Goal: Task Accomplishment & Management: Complete application form

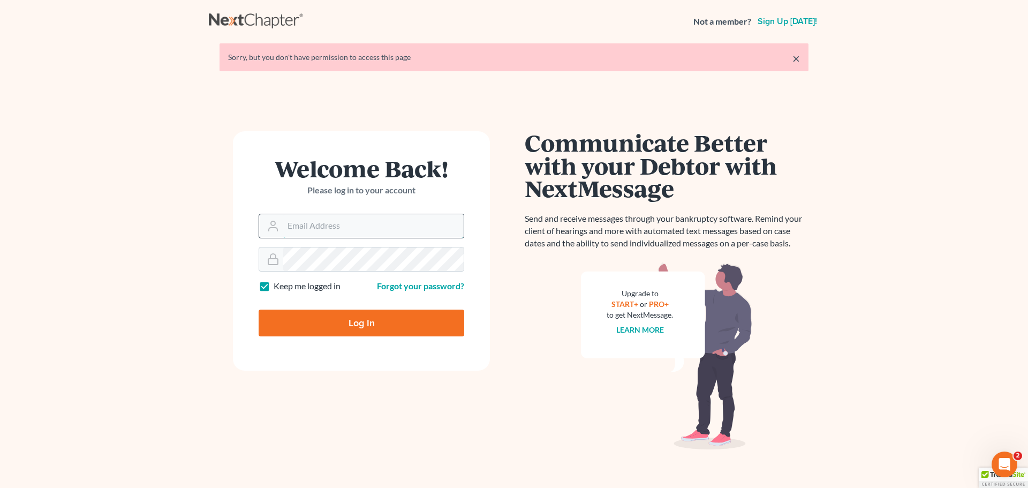
click at [344, 227] on input "Email Address" at bounding box center [373, 226] width 180 height 24
type input "[PERSON_NAME][EMAIL_ADDRESS][DOMAIN_NAME]"
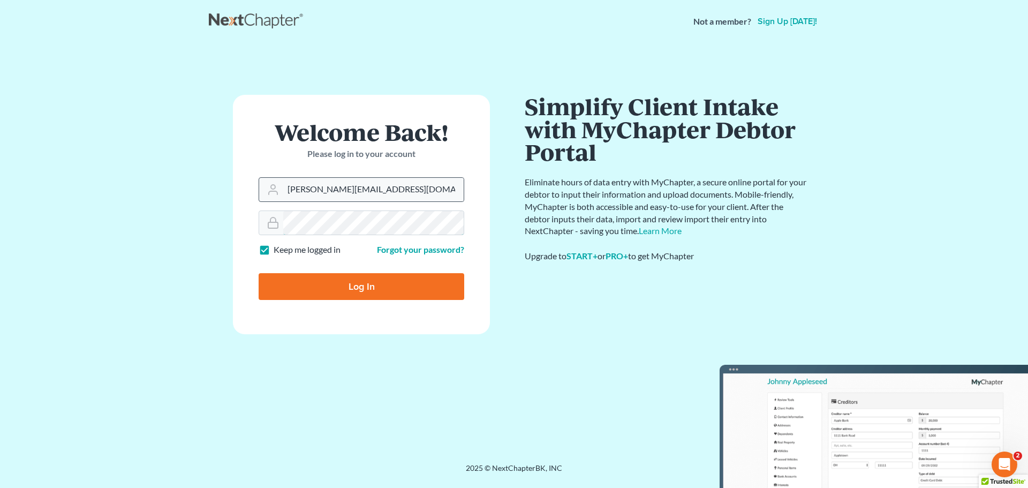
click at [258, 273] on input "Log In" at bounding box center [361, 286] width 206 height 27
type input "Thinking..."
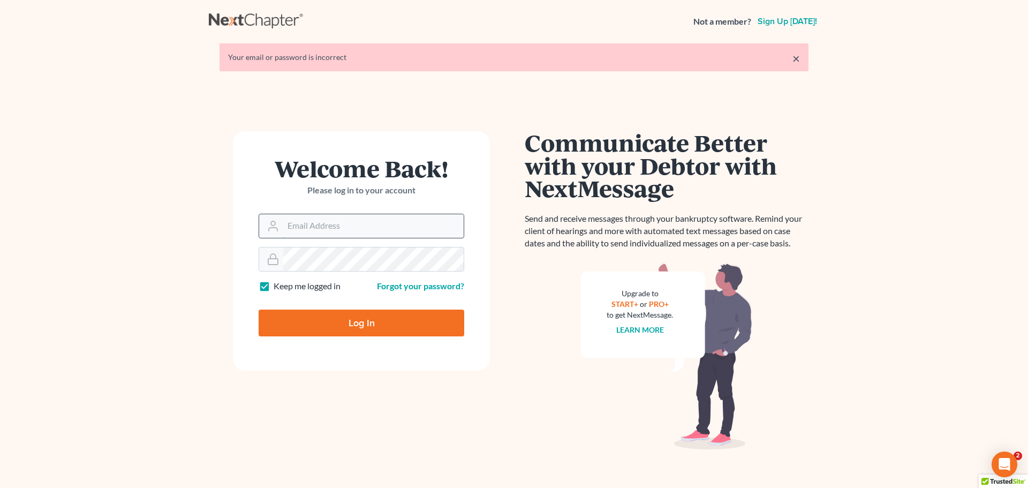
click at [355, 225] on input "Email Address" at bounding box center [373, 226] width 180 height 24
type input "[PERSON_NAME][EMAIL_ADDRESS][DOMAIN_NAME]"
click at [258, 309] on input "Log In" at bounding box center [361, 322] width 206 height 27
type input "Thinking..."
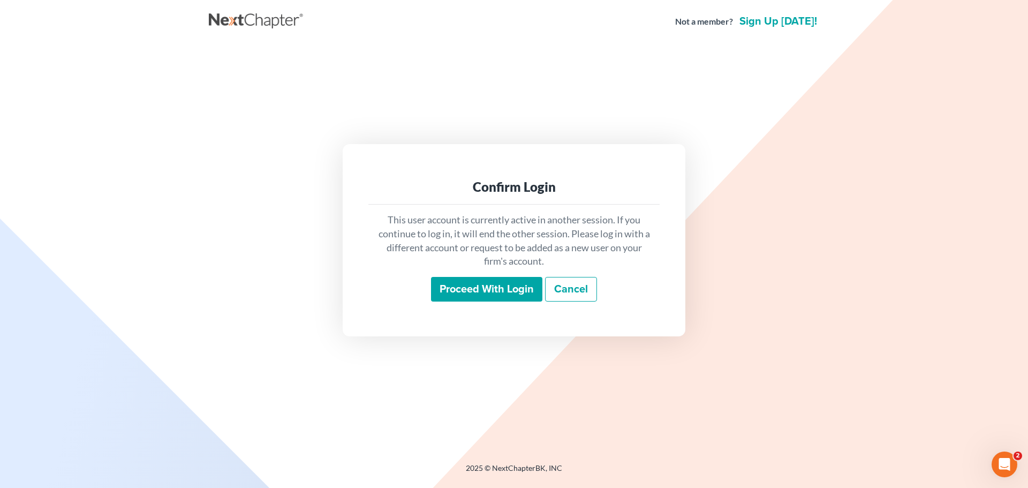
click at [496, 281] on input "Proceed with login" at bounding box center [486, 289] width 111 height 25
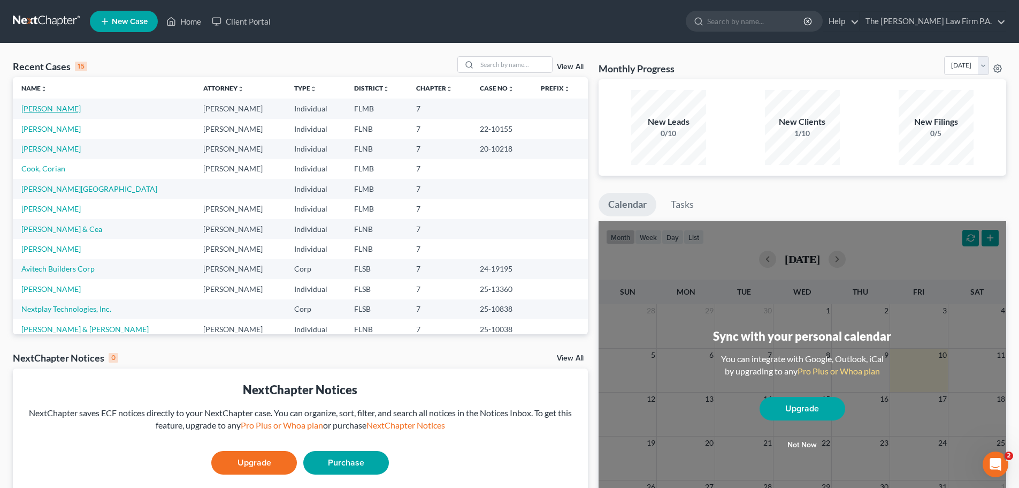
click at [51, 109] on link "[PERSON_NAME]" at bounding box center [50, 108] width 59 height 9
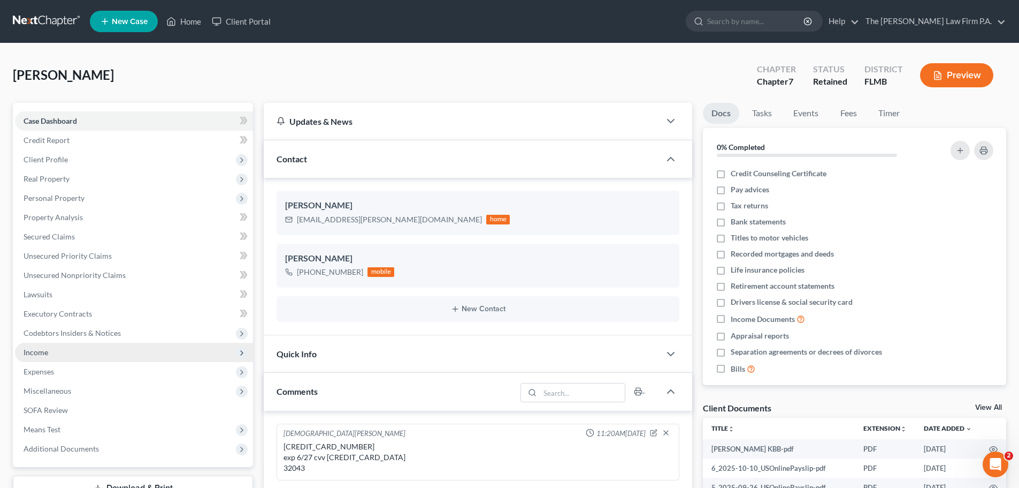
click at [44, 352] on span "Income" at bounding box center [36, 351] width 25 height 9
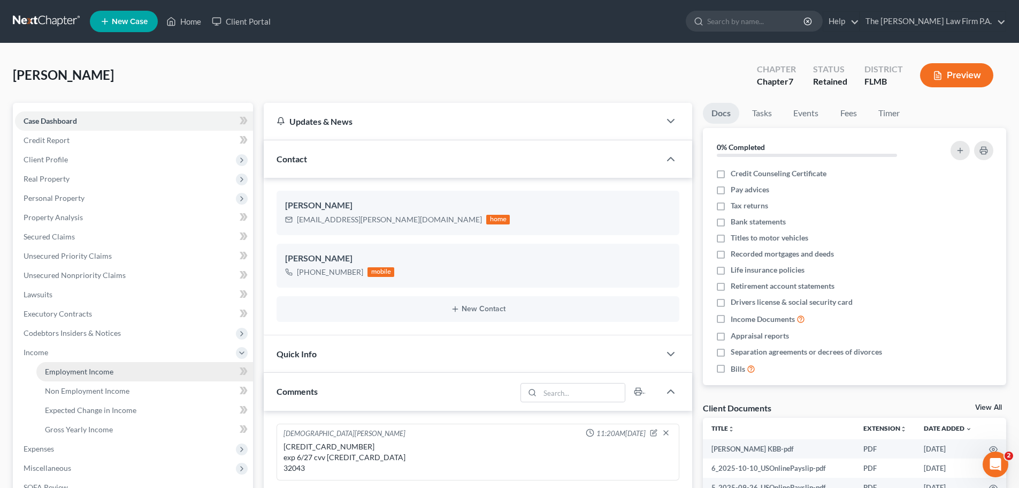
click at [64, 371] on span "Employment Income" at bounding box center [79, 371] width 69 height 9
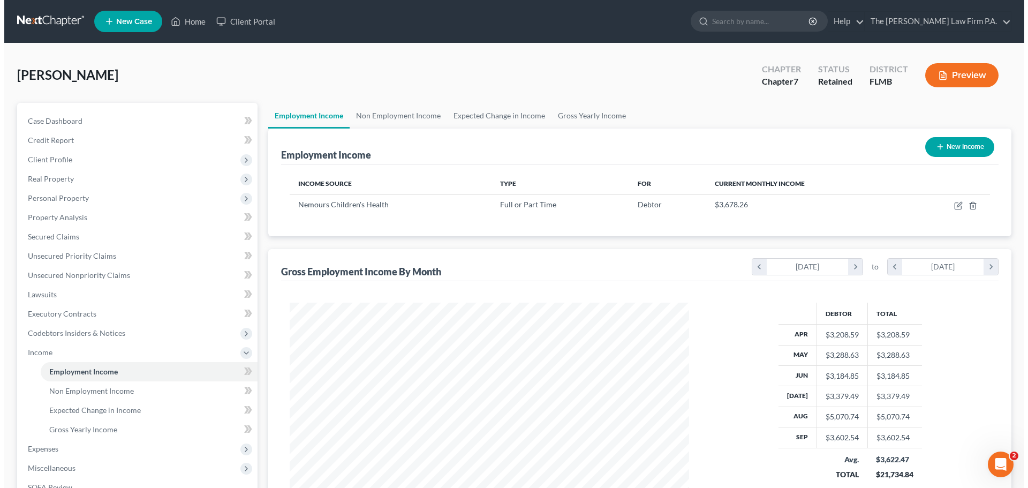
scroll to position [200, 421]
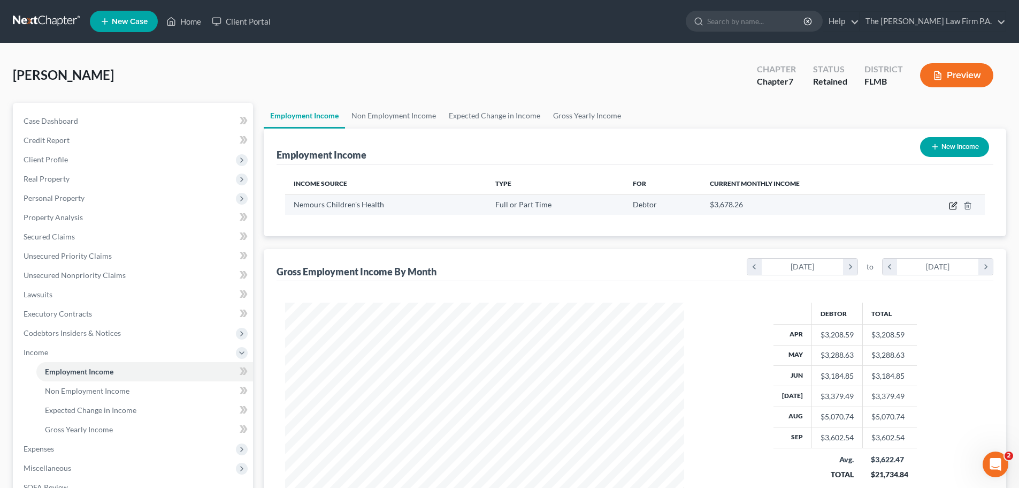
click at [954, 207] on icon "button" at bounding box center [953, 205] width 9 height 9
select select "0"
select select "9"
select select "2"
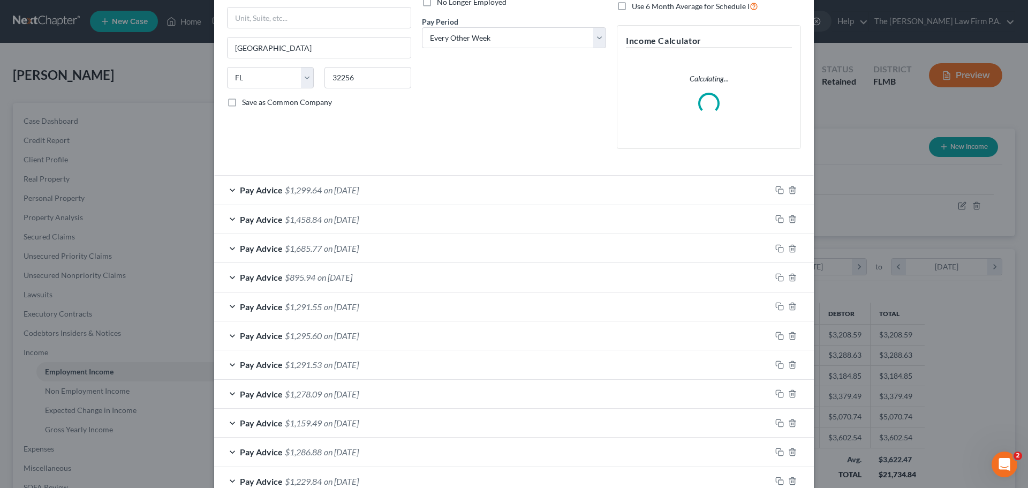
scroll to position [161, 0]
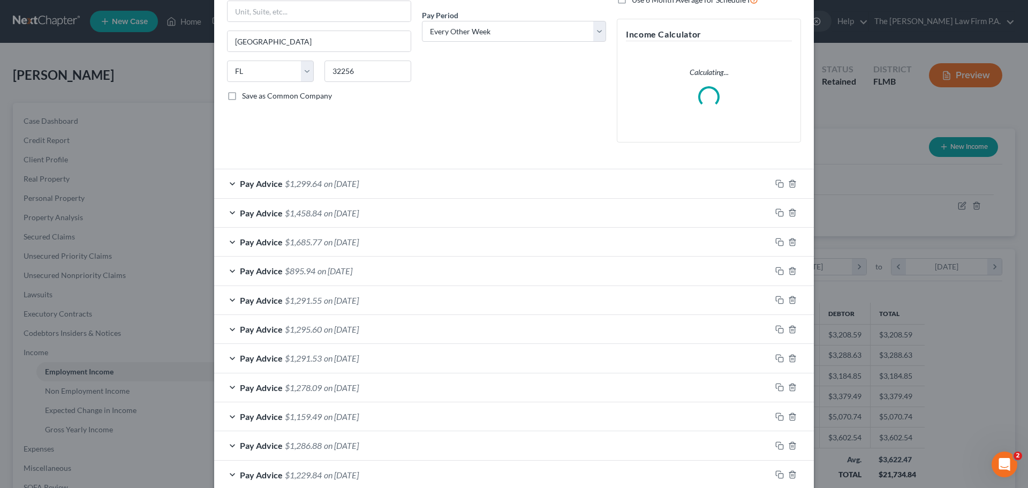
click at [229, 178] on div "Pay Advice $1,299.64 on 09/26/2025" at bounding box center [492, 183] width 557 height 28
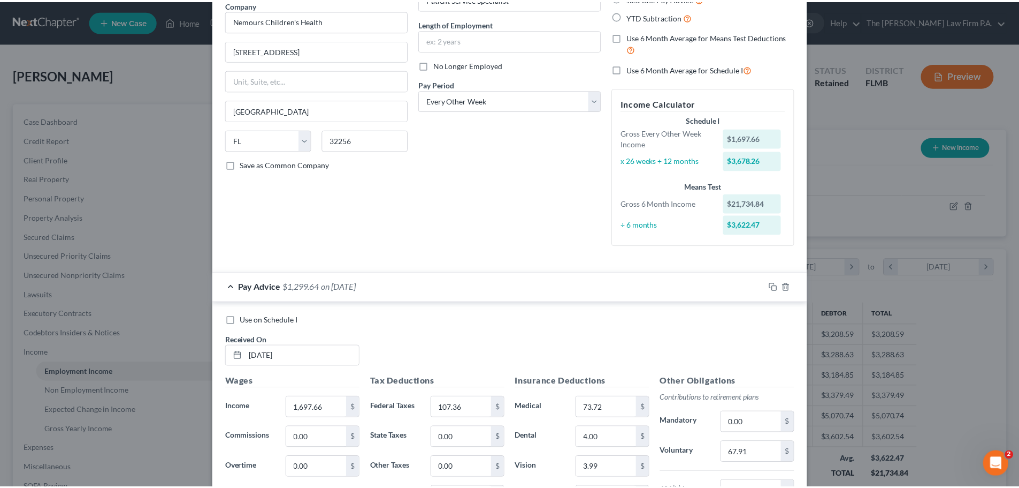
scroll to position [0, 0]
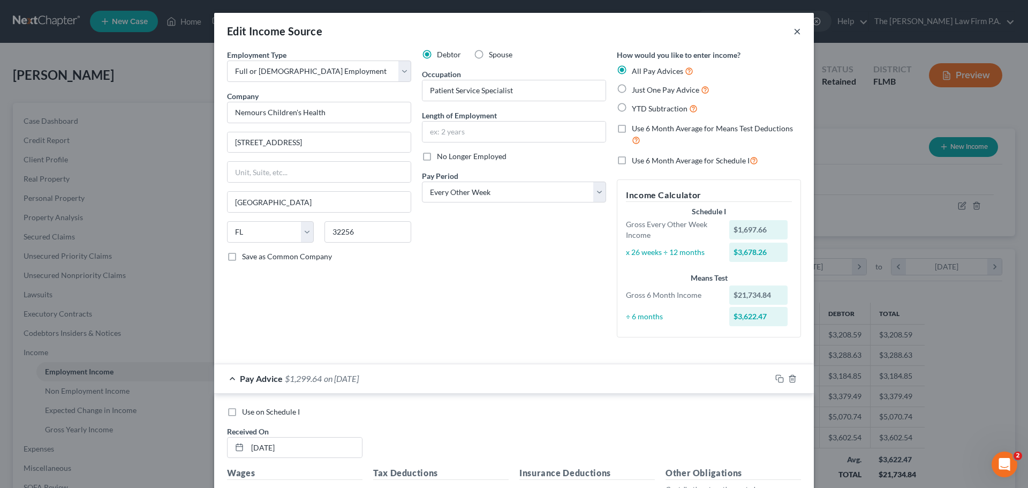
click at [793, 28] on button "×" at bounding box center [796, 31] width 7 height 13
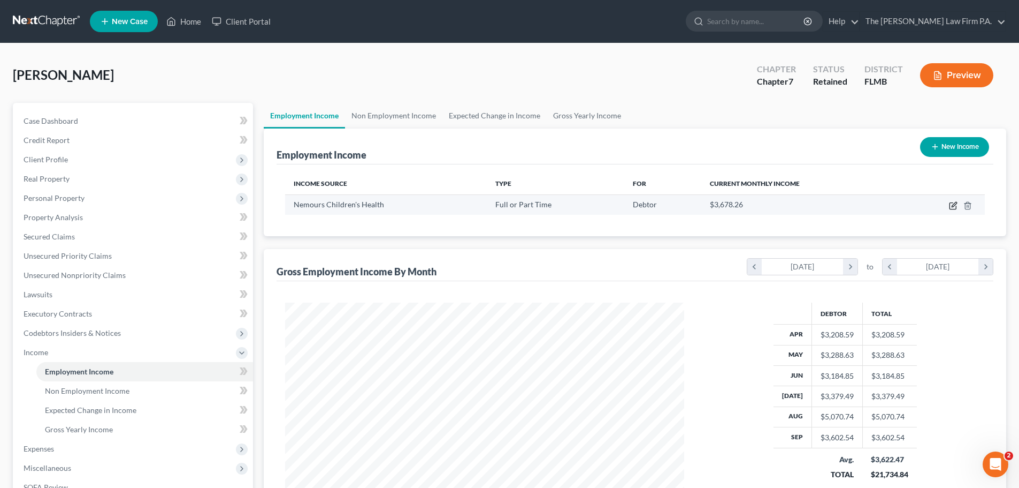
click at [952, 206] on icon "button" at bounding box center [953, 205] width 9 height 9
select select "0"
select select "9"
select select "2"
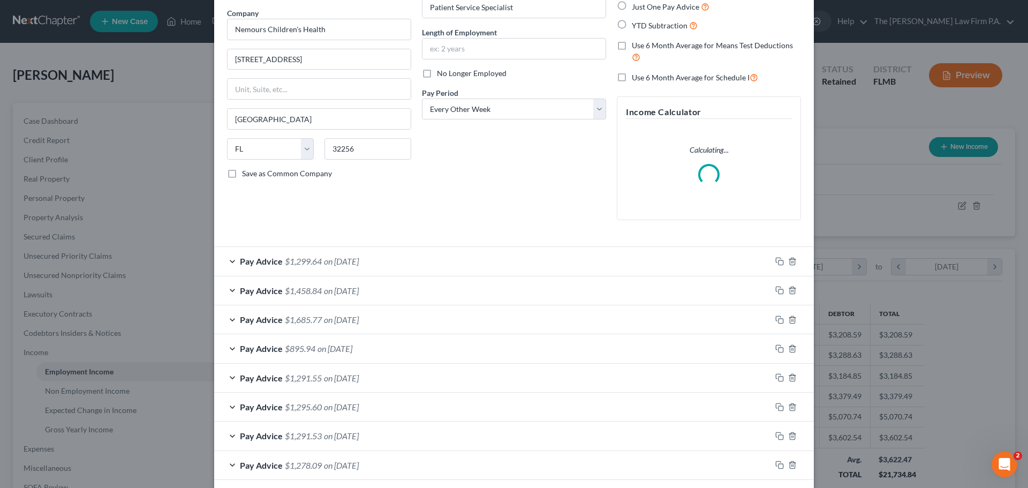
scroll to position [107, 0]
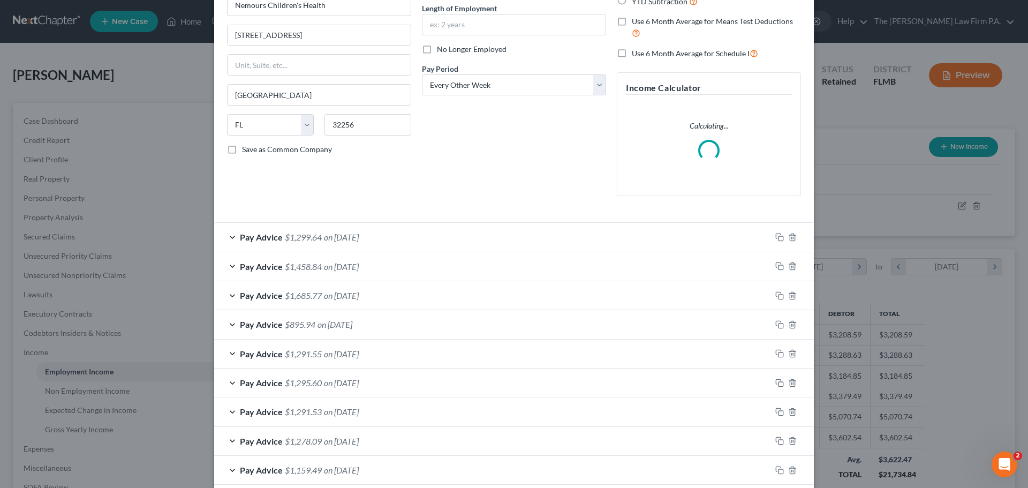
click at [394, 269] on div "Pay Advice $1,458.84 on 09/12/2025" at bounding box center [492, 266] width 557 height 28
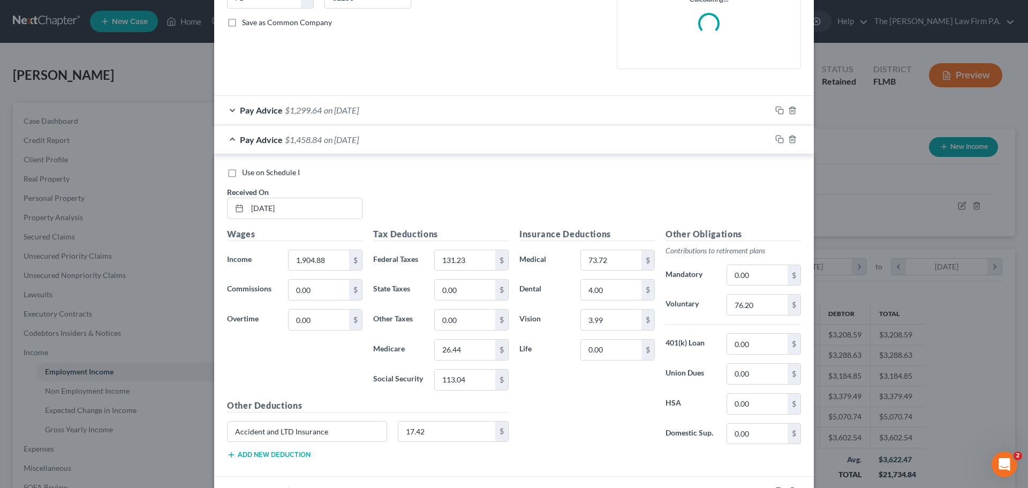
scroll to position [268, 0]
click at [318, 271] on div "Wages Income * 1,904.88 $ Commissions 0.00 $ Overtime 0.00 $" at bounding box center [295, 313] width 146 height 171
click at [317, 264] on input "1,904.88" at bounding box center [318, 260] width 60 height 20
click at [336, 262] on input "1,712.44" at bounding box center [318, 260] width 60 height 20
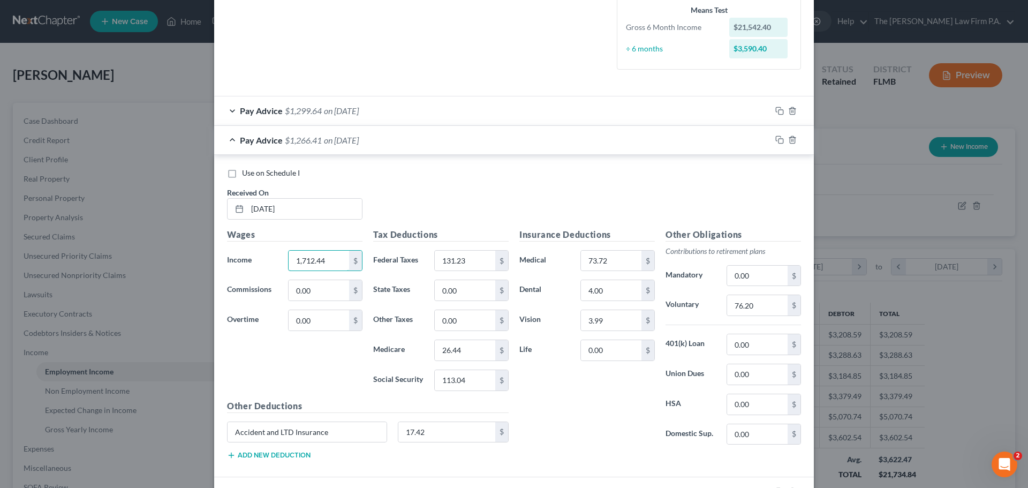
drag, startPoint x: 334, startPoint y: 262, endPoint x: 119, endPoint y: 261, distance: 215.7
click at [119, 261] on div "Edit Income Source × Employment Type * Select Full or Part Time Employment Self…" at bounding box center [514, 244] width 1028 height 488
type input "1,881.15"
click at [302, 317] on input "0.00" at bounding box center [318, 320] width 60 height 20
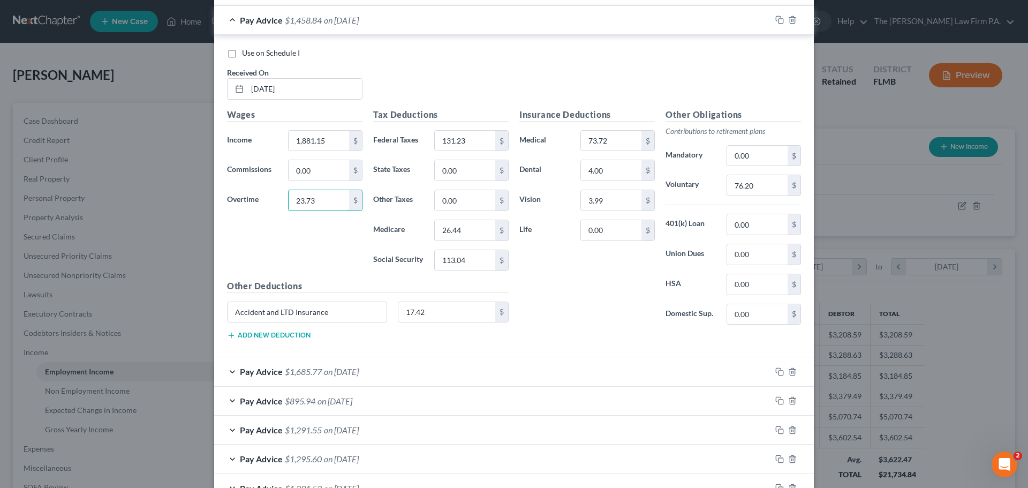
scroll to position [368, 0]
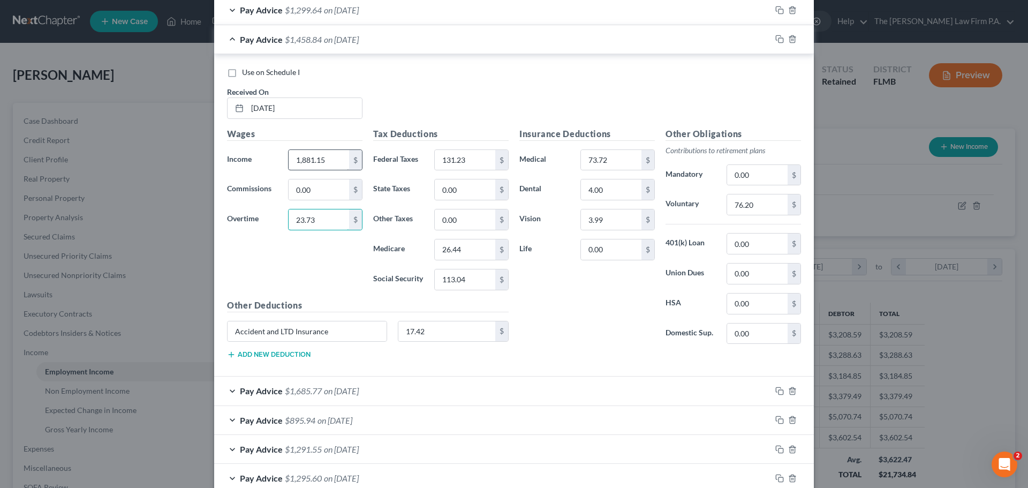
type input "23.73"
click at [330, 165] on input "1,881.15" at bounding box center [318, 160] width 60 height 20
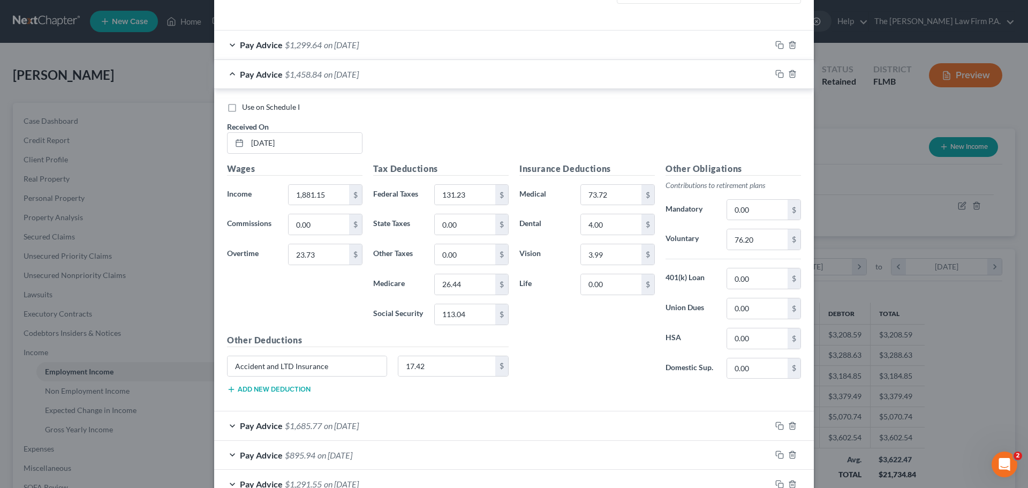
scroll to position [315, 0]
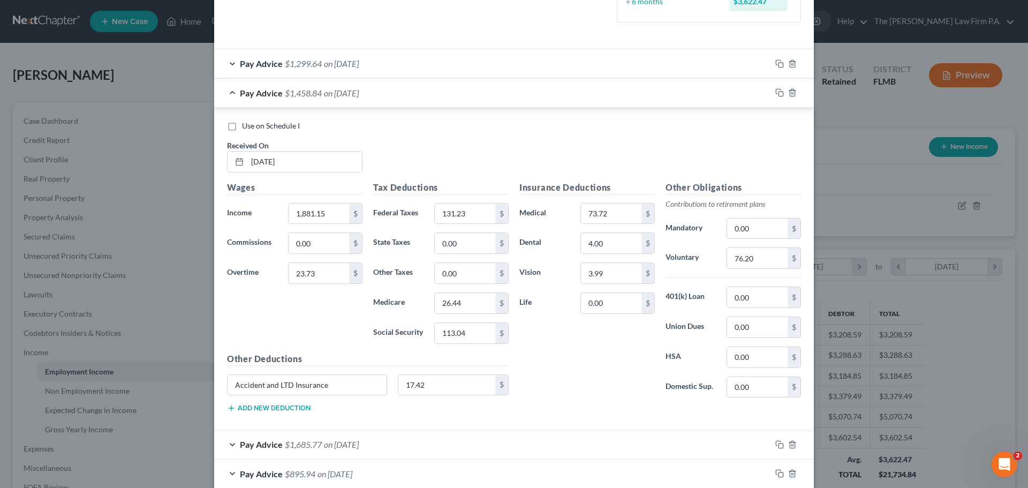
click at [252, 66] on span "Pay Advice" at bounding box center [261, 63] width 43 height 10
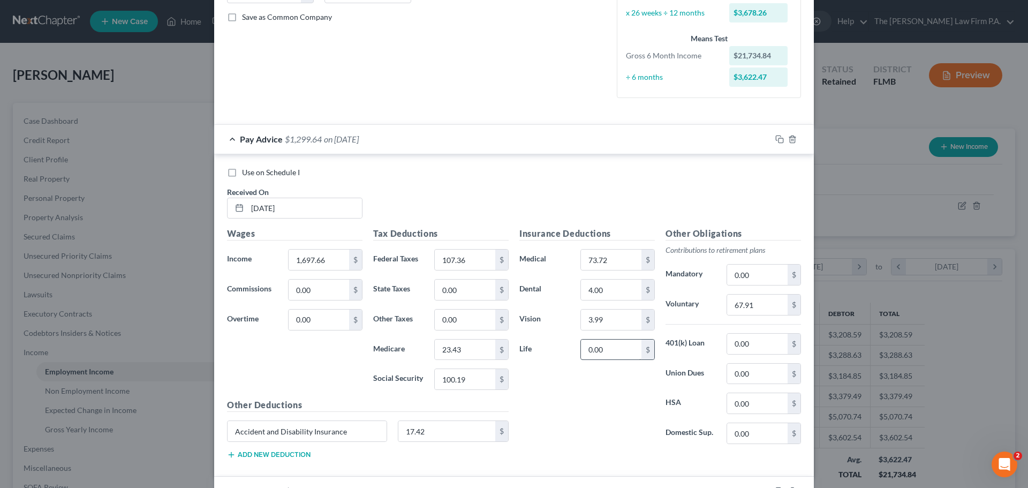
scroll to position [208, 0]
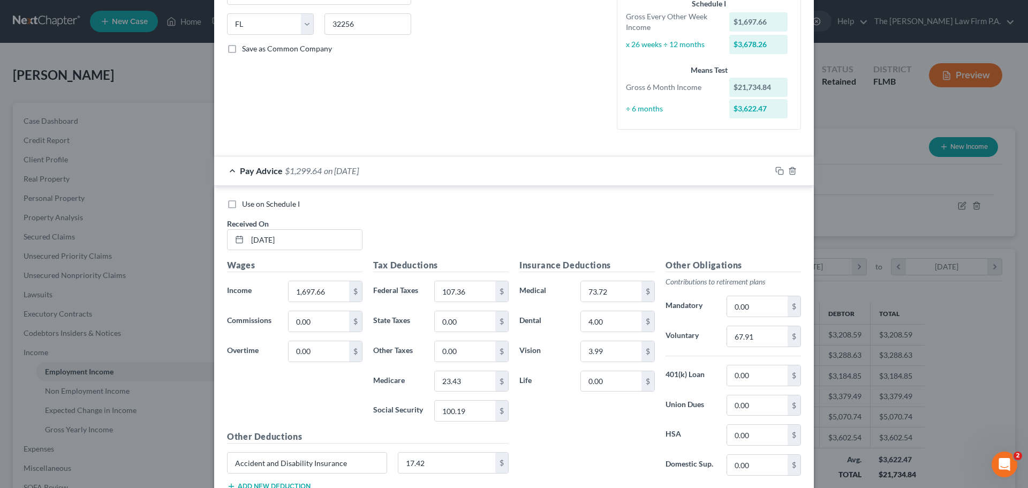
click at [224, 169] on div "Pay Advice $1,299.64 on 09/26/2025" at bounding box center [492, 170] width 557 height 28
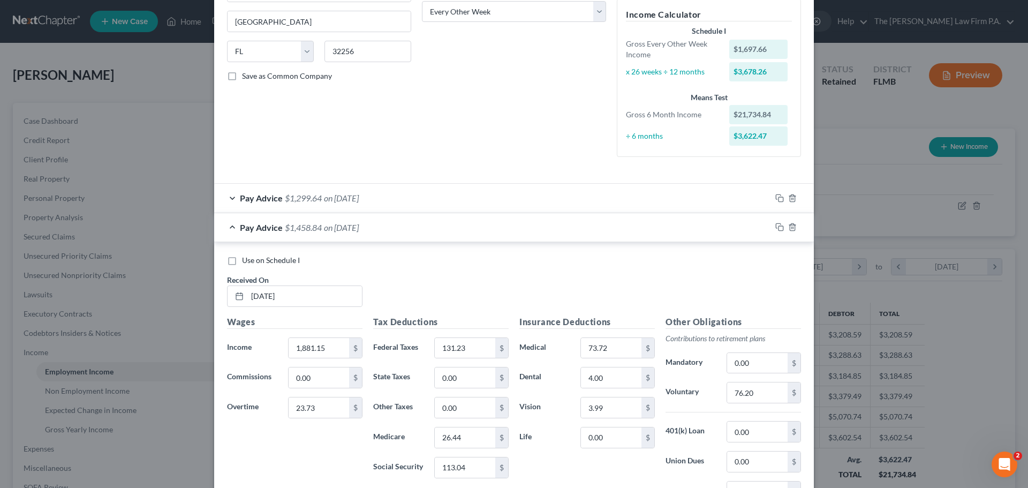
scroll to position [154, 0]
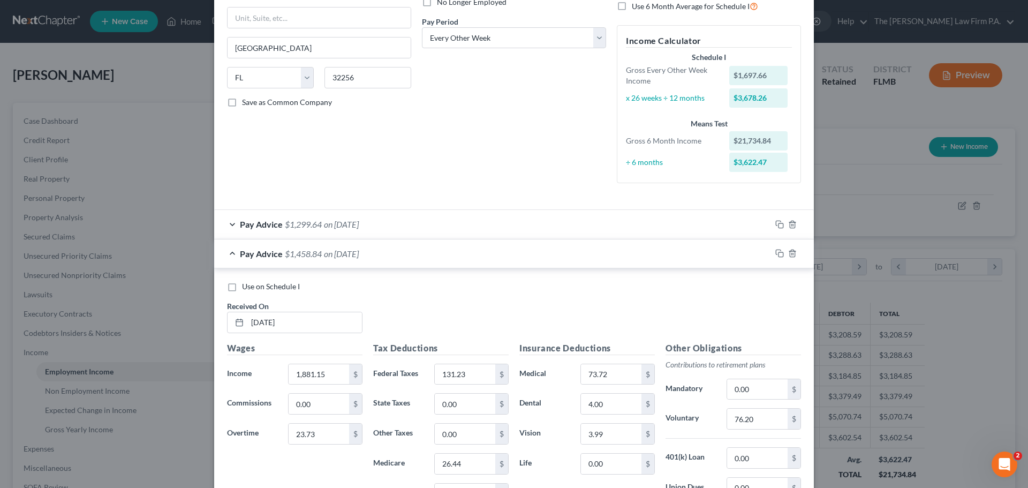
click at [229, 257] on div "Pay Advice $1,458.84 on 09/12/2025" at bounding box center [492, 253] width 557 height 28
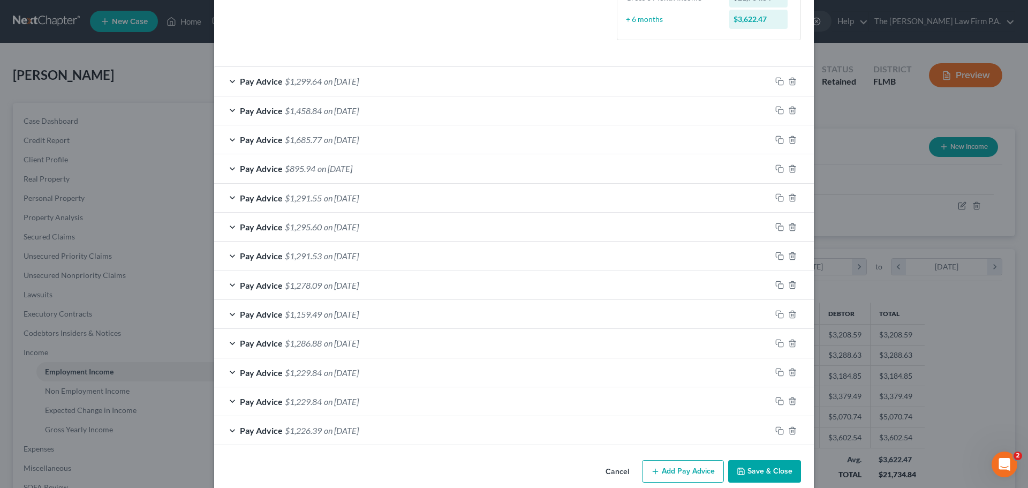
scroll to position [313, 0]
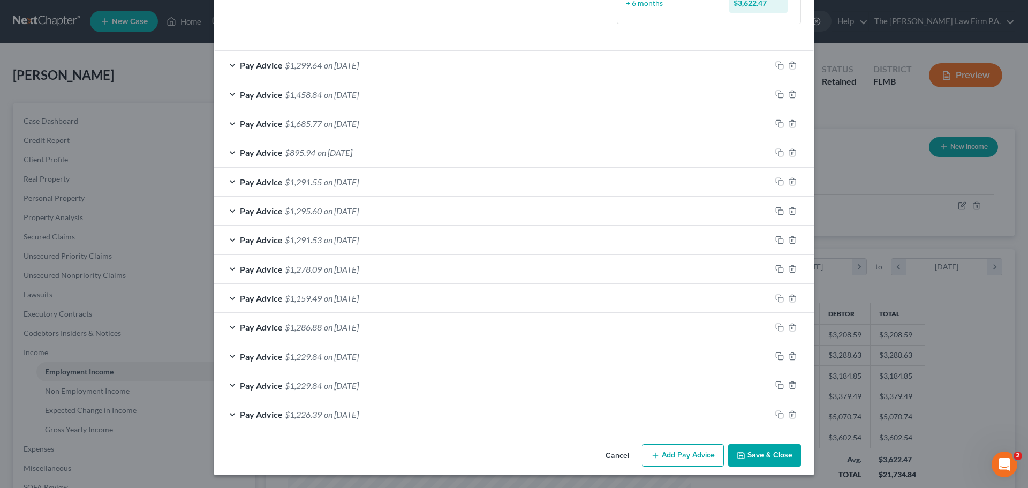
click at [671, 455] on button "Add Pay Advice" at bounding box center [683, 455] width 82 height 22
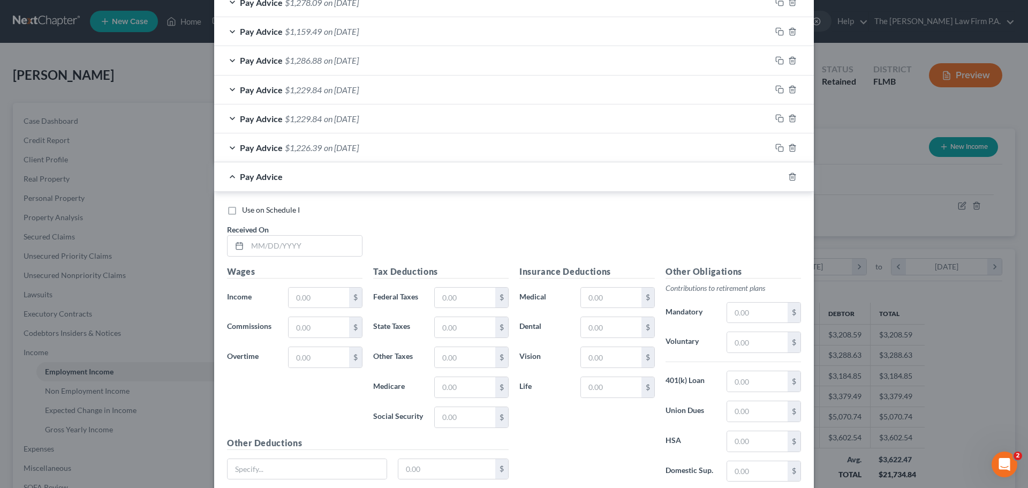
scroll to position [581, 0]
click at [275, 246] on input "text" at bounding box center [304, 244] width 115 height 20
type input "10/10/2025"
click at [311, 301] on input "text" at bounding box center [318, 296] width 60 height 20
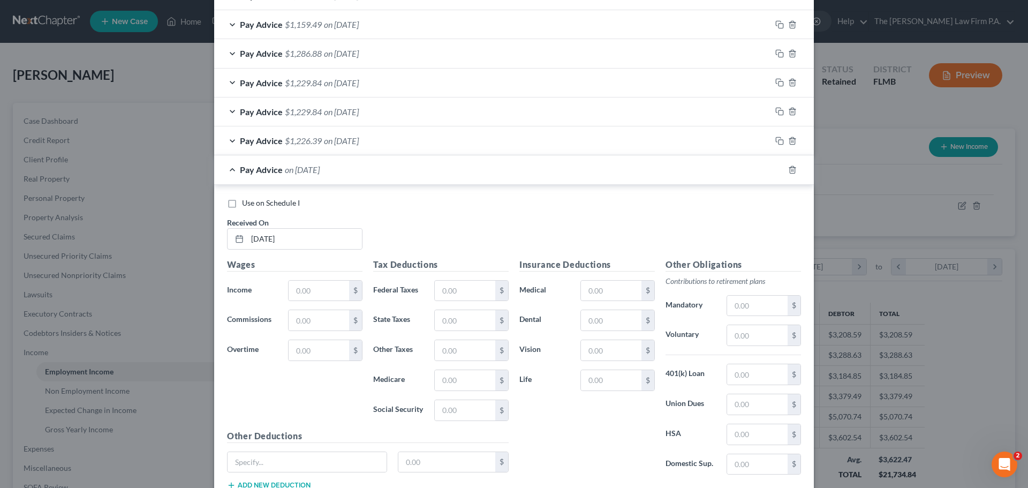
scroll to position [664, 0]
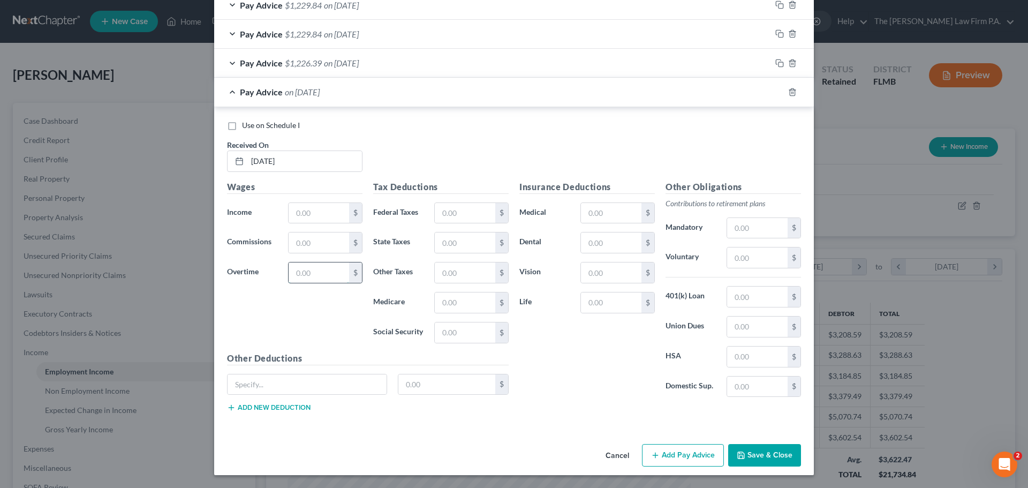
click at [341, 271] on input "text" at bounding box center [318, 272] width 60 height 20
type input "888.73"
click at [310, 217] on input "text" at bounding box center [318, 213] width 60 height 20
click at [317, 214] on input "17" at bounding box center [318, 213] width 60 height 20
type input "1,729.32"
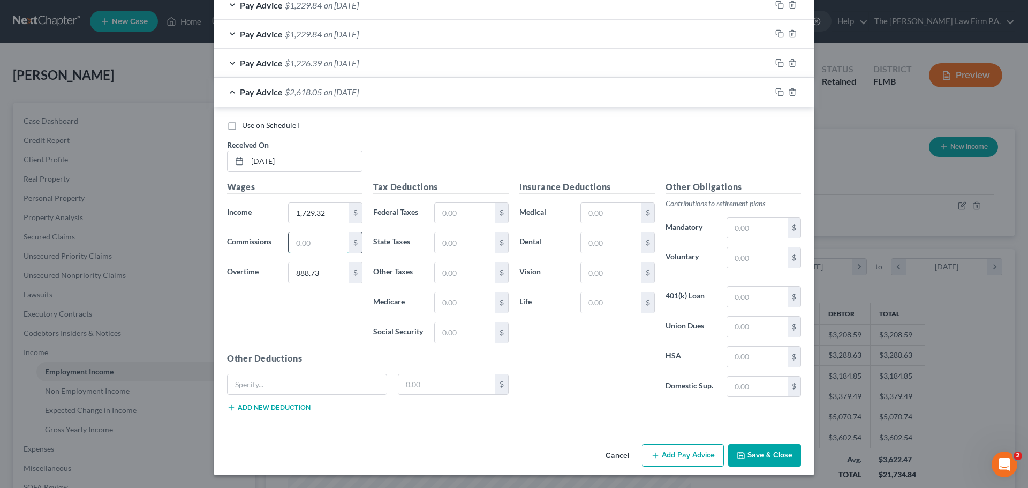
click at [334, 246] on input "text" at bounding box center [318, 242] width 60 height 20
click at [779, 260] on input "text" at bounding box center [757, 257] width 60 height 20
type input "104.72"
click at [452, 216] on input "text" at bounding box center [465, 213] width 60 height 20
type input "213.39"
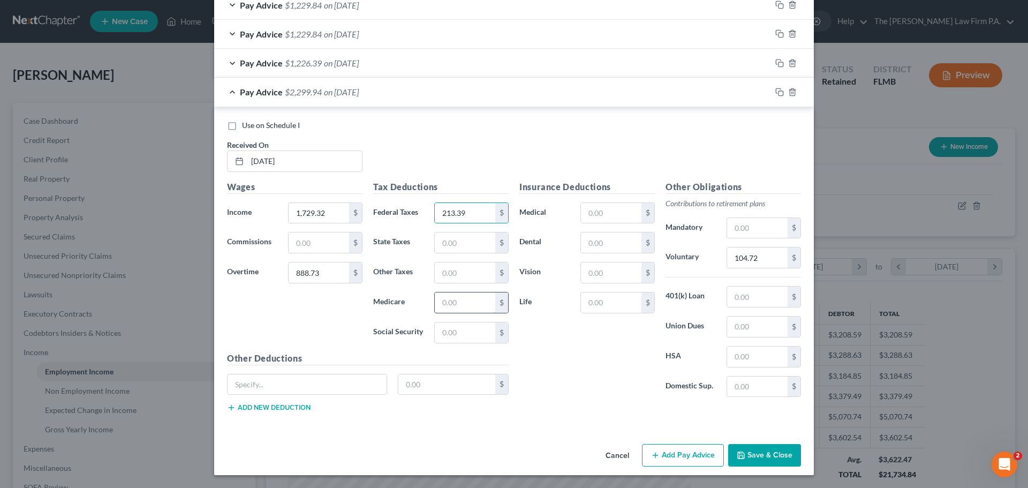
click at [486, 302] on input "text" at bounding box center [465, 302] width 60 height 20
type input "36.78"
click at [465, 276] on input "text" at bounding box center [465, 272] width 60 height 20
click at [463, 324] on input "text" at bounding box center [465, 332] width 60 height 20
type input "157.25"
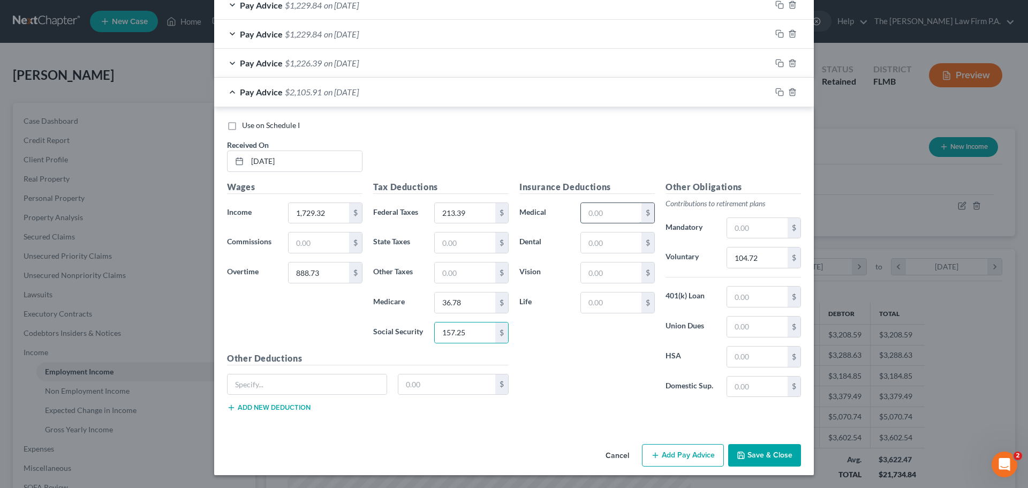
drag, startPoint x: 605, startPoint y: 219, endPoint x: 611, endPoint y: 220, distance: 5.9
click at [606, 219] on input "text" at bounding box center [611, 213] width 60 height 20
type input "73.72"
click at [623, 247] on input "text" at bounding box center [611, 242] width 60 height 20
type input "4.00"
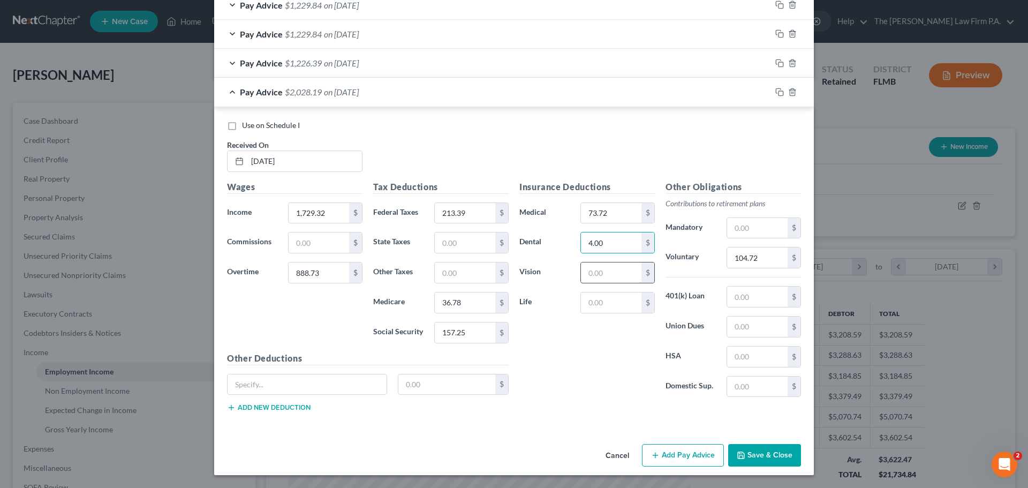
drag, startPoint x: 627, startPoint y: 249, endPoint x: 615, endPoint y: 271, distance: 24.7
click at [615, 271] on input "text" at bounding box center [611, 272] width 60 height 20
type input "3.99"
click at [295, 389] on input "text" at bounding box center [306, 384] width 159 height 20
type input "Accident and LTD Insurance"
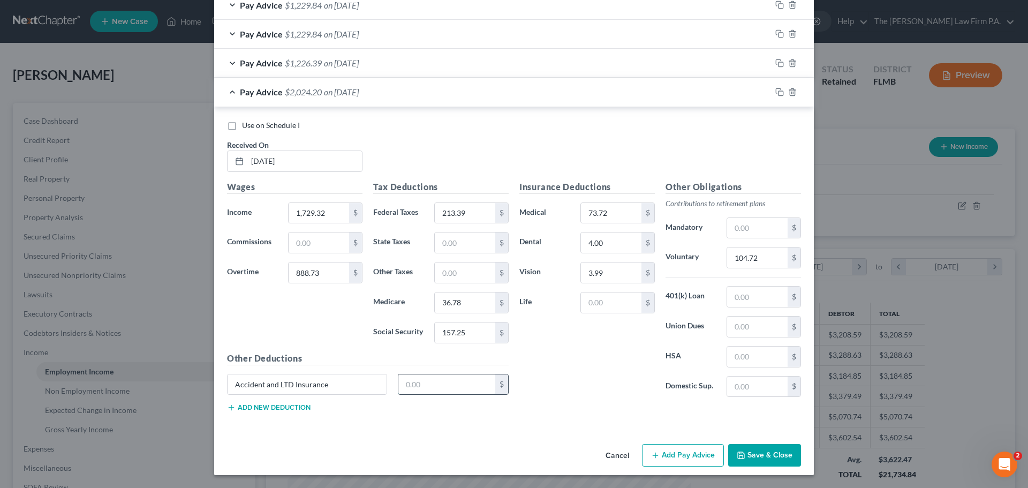
drag, startPoint x: 444, startPoint y: 382, endPoint x: 497, endPoint y: 391, distance: 53.8
click at [448, 381] on input "text" at bounding box center [446, 384] width 97 height 20
type input "17.42"
click at [225, 89] on div "Pay Advice $2,006.78 on 10/10/2025" at bounding box center [492, 92] width 557 height 28
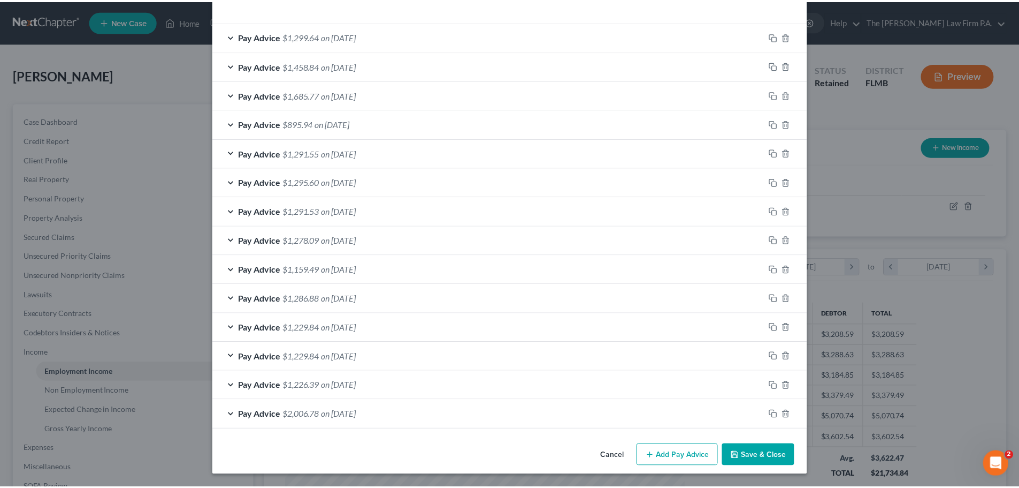
scroll to position [342, 0]
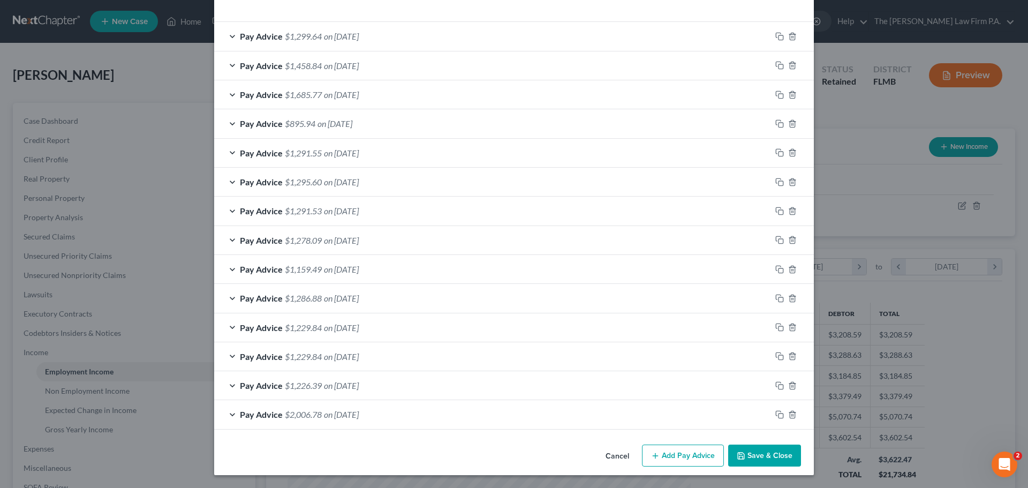
click at [758, 459] on button "Save & Close" at bounding box center [764, 455] width 73 height 22
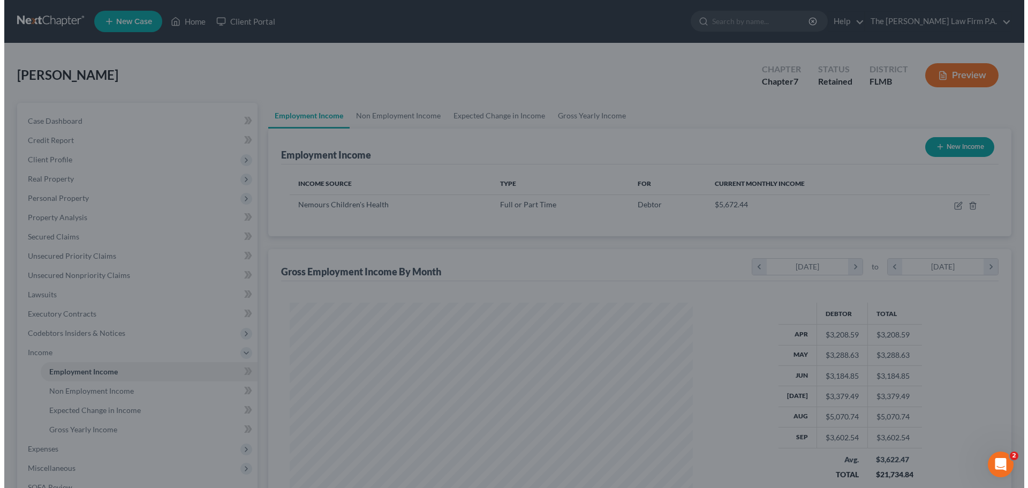
scroll to position [534959, 534738]
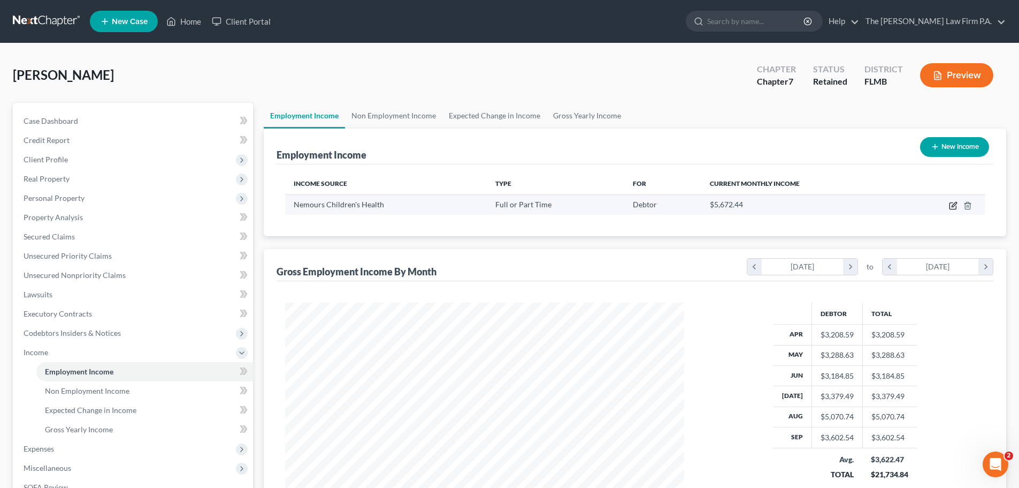
click at [952, 207] on icon "button" at bounding box center [953, 205] width 9 height 9
select select "0"
select select "9"
select select "2"
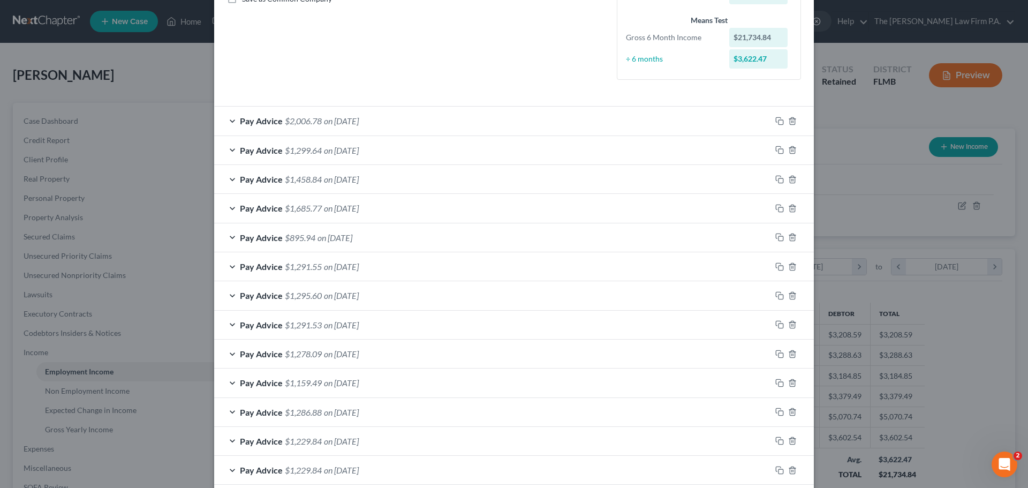
scroll to position [268, 0]
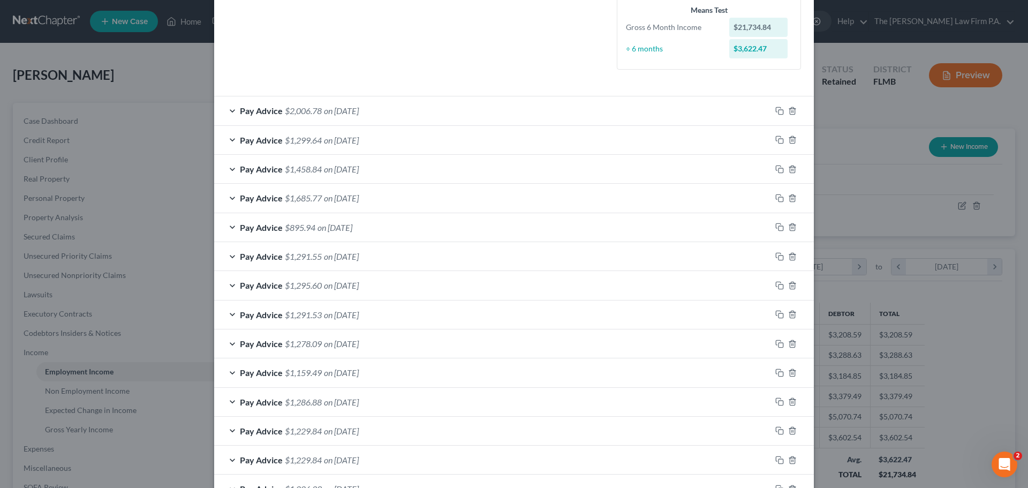
click at [344, 198] on span "on 08/29/2025" at bounding box center [341, 198] width 35 height 10
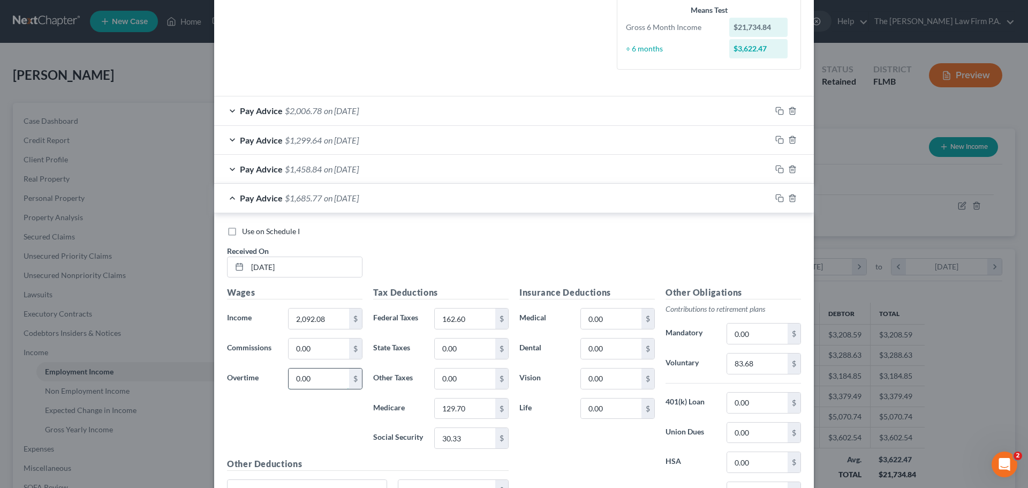
click at [339, 384] on input "0.00" at bounding box center [318, 378] width 60 height 20
type input "381.24"
click at [319, 324] on input "2,092.08" at bounding box center [318, 318] width 60 height 20
type input "1,710.84"
click at [461, 277] on div "Use on Schedule I Received On * 08/29/2025" at bounding box center [514, 256] width 584 height 60
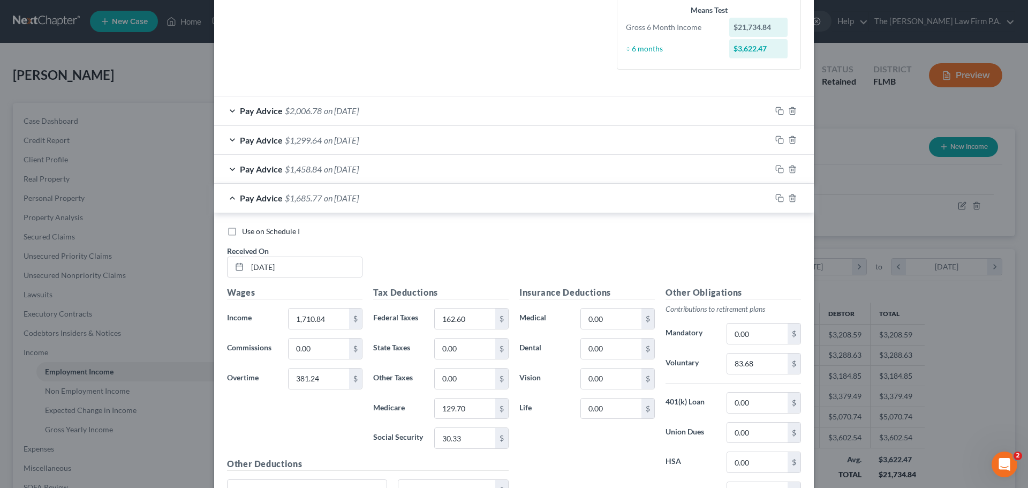
click at [232, 192] on div "Pay Advice $1,685.77 on 08/29/2025" at bounding box center [492, 198] width 557 height 28
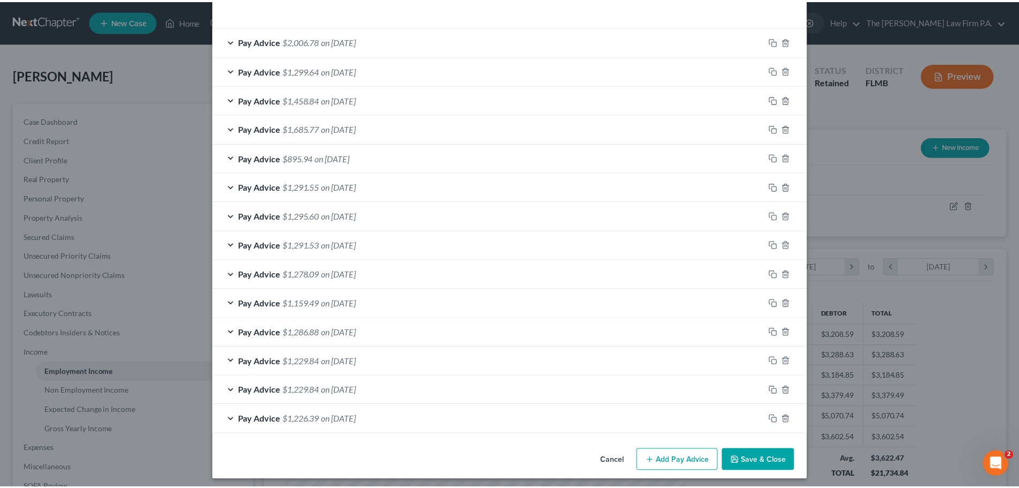
scroll to position [342, 0]
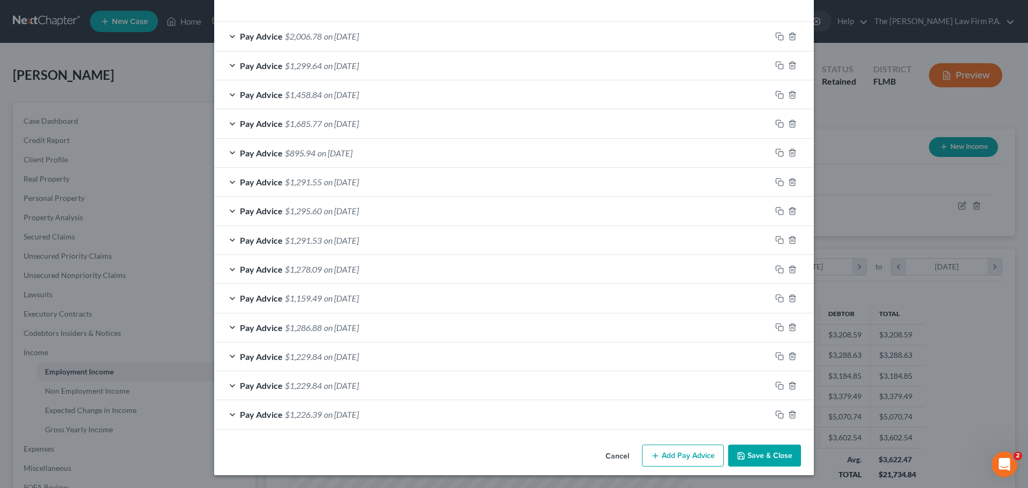
click at [765, 455] on button "Save & Close" at bounding box center [764, 455] width 73 height 22
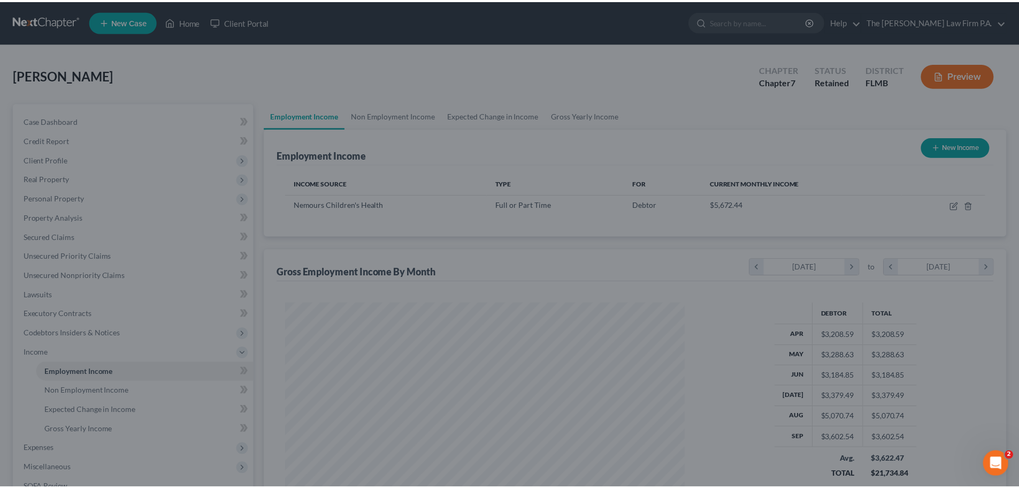
scroll to position [534959, 534738]
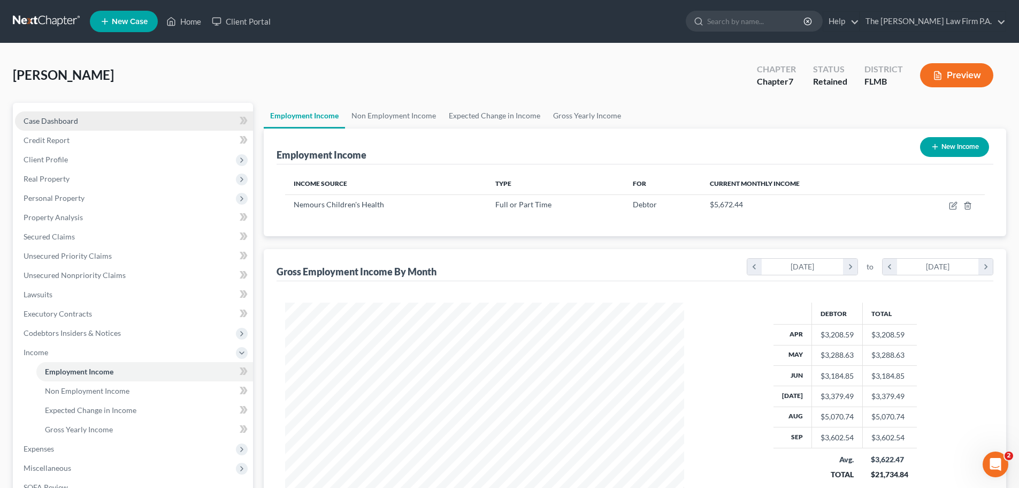
click at [59, 117] on span "Case Dashboard" at bounding box center [51, 120] width 55 height 9
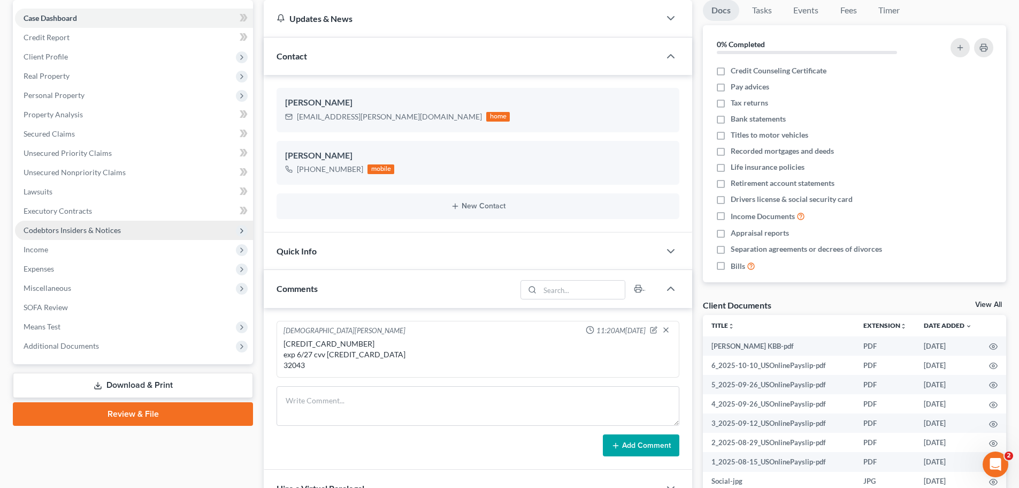
scroll to position [107, 0]
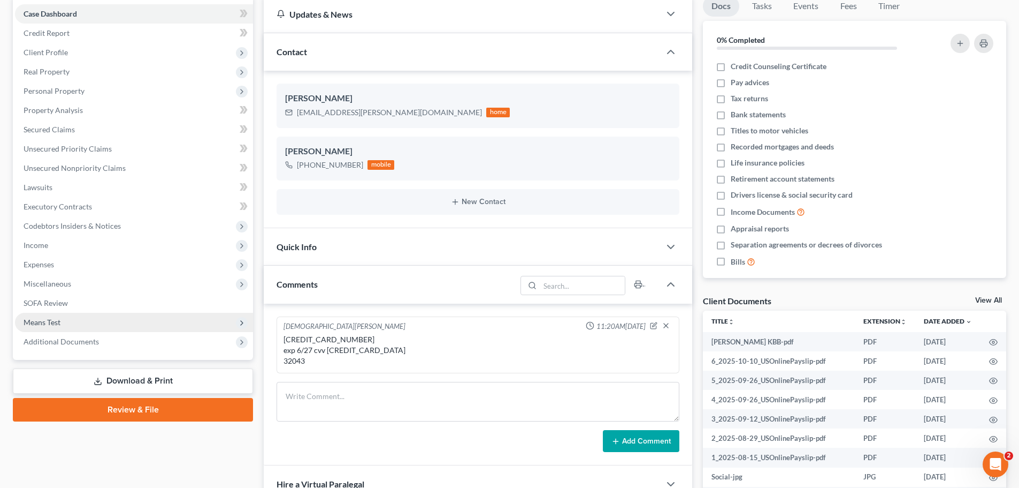
click at [74, 318] on span "Means Test" at bounding box center [134, 322] width 238 height 19
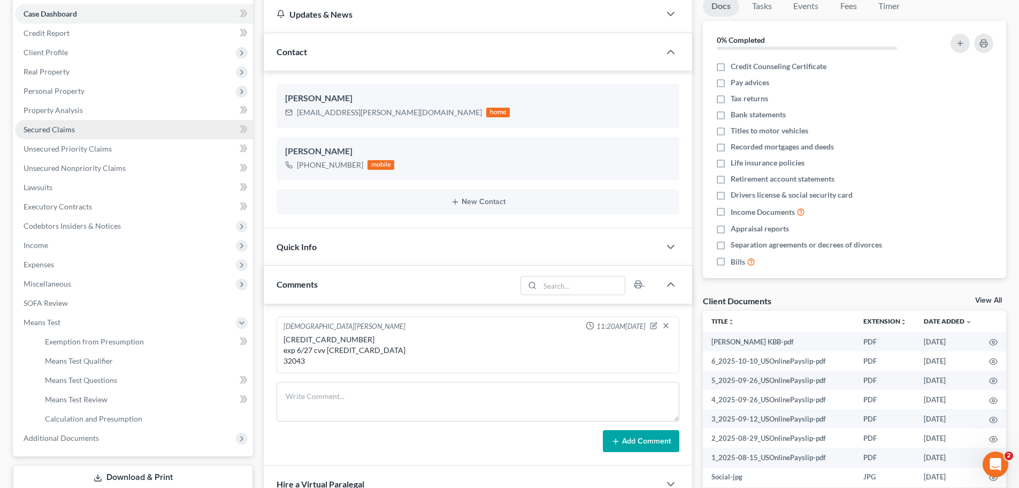
click at [117, 132] on link "Secured Claims" at bounding box center [134, 129] width 238 height 19
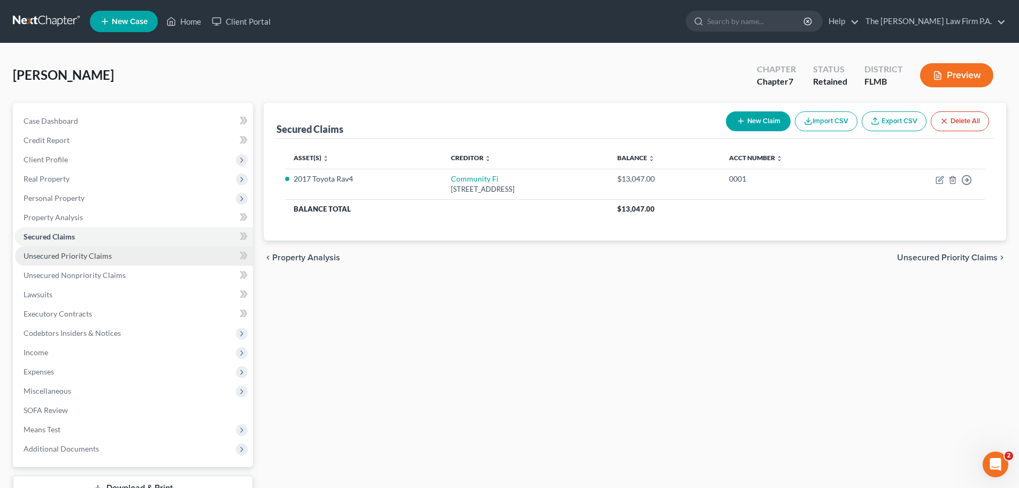
click at [89, 256] on span "Unsecured Priority Claims" at bounding box center [68, 255] width 88 height 9
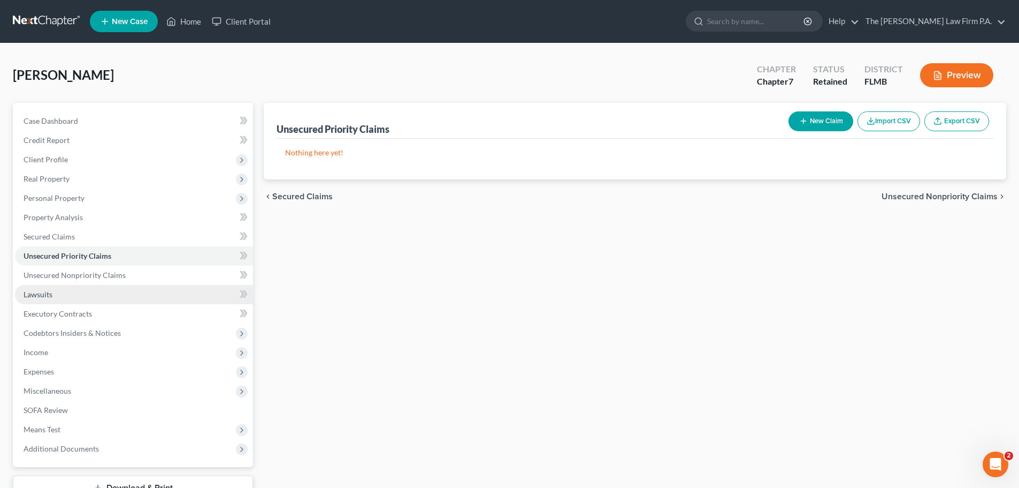
click at [93, 289] on link "Lawsuits" at bounding box center [134, 294] width 238 height 19
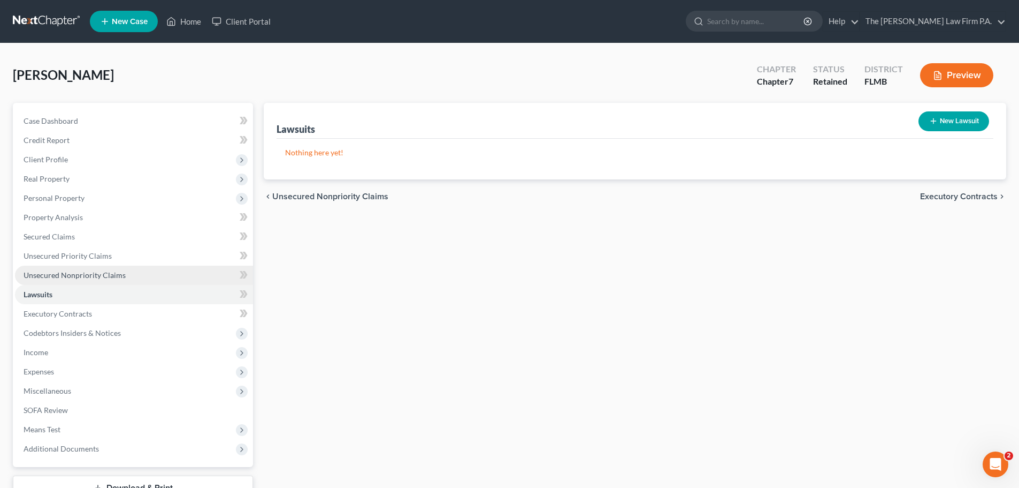
click at [97, 277] on span "Unsecured Nonpriority Claims" at bounding box center [75, 274] width 102 height 9
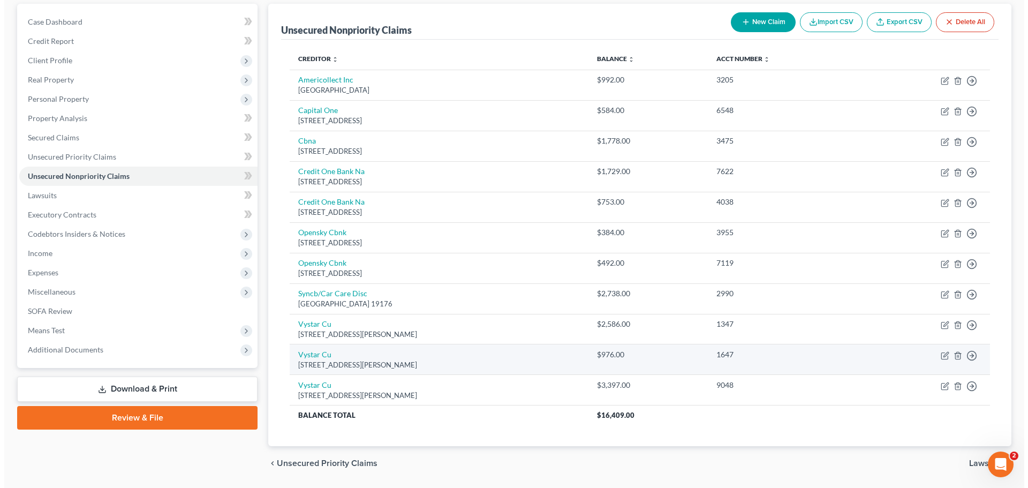
scroll to position [132, 0]
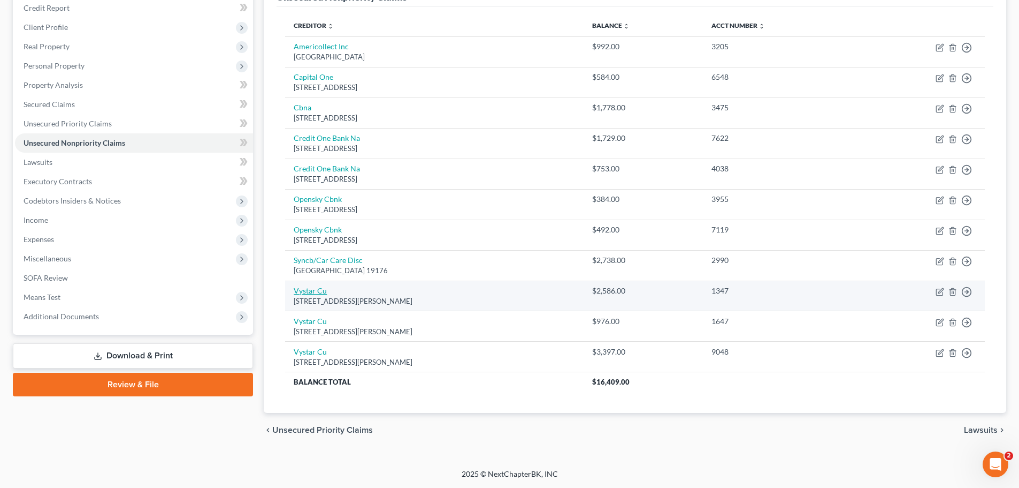
click at [322, 288] on link "Vystar Cu" at bounding box center [310, 290] width 33 height 9
select select "9"
select select "2"
select select "0"
select select "1"
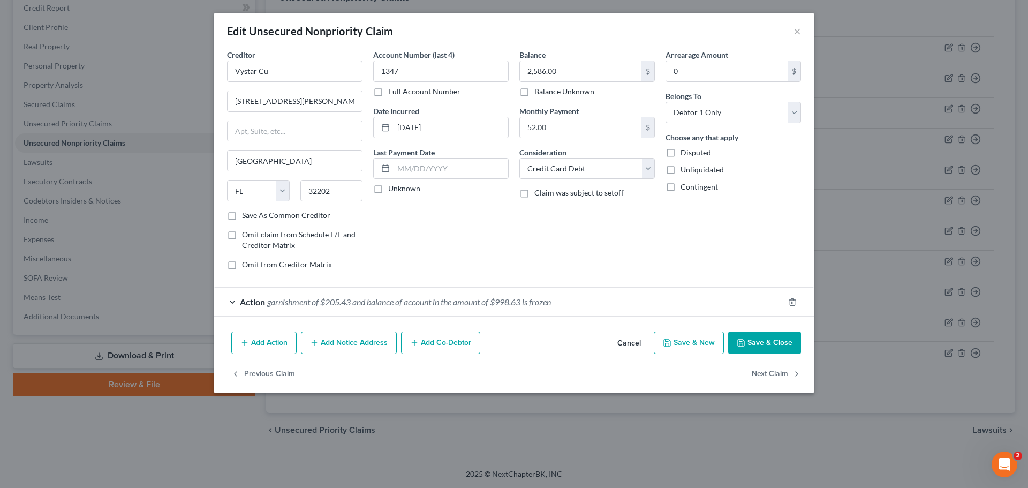
click at [346, 299] on span "garnishment of $205.43 and balance of account in the amount of $998.63 is frozen" at bounding box center [409, 301] width 284 height 10
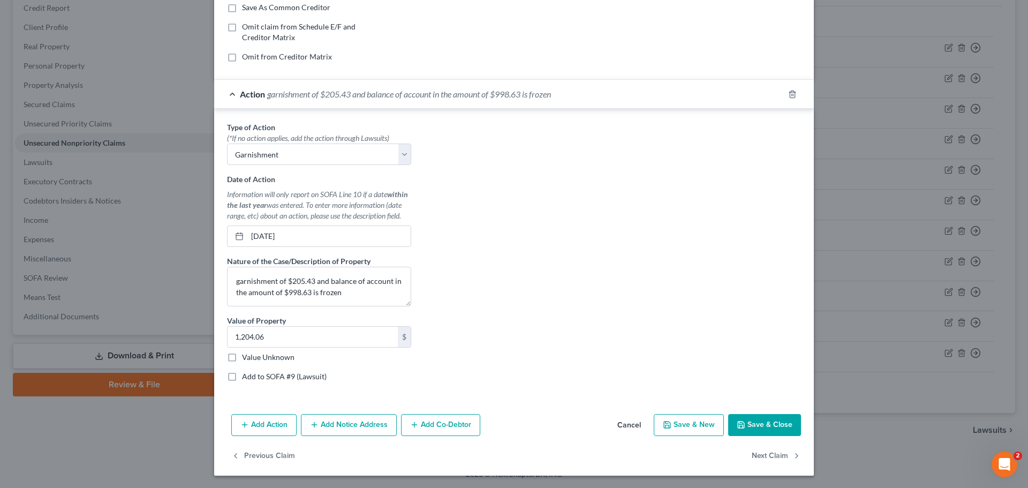
scroll to position [208, 0]
click at [319, 333] on input "1,204.06" at bounding box center [312, 336] width 170 height 20
type input "205.43"
drag, startPoint x: 353, startPoint y: 294, endPoint x: 309, endPoint y: 283, distance: 44.9
click at [309, 283] on textarea "garnishment of $205.43 and balance of account in the amount of $998.63 is frozen" at bounding box center [319, 286] width 184 height 40
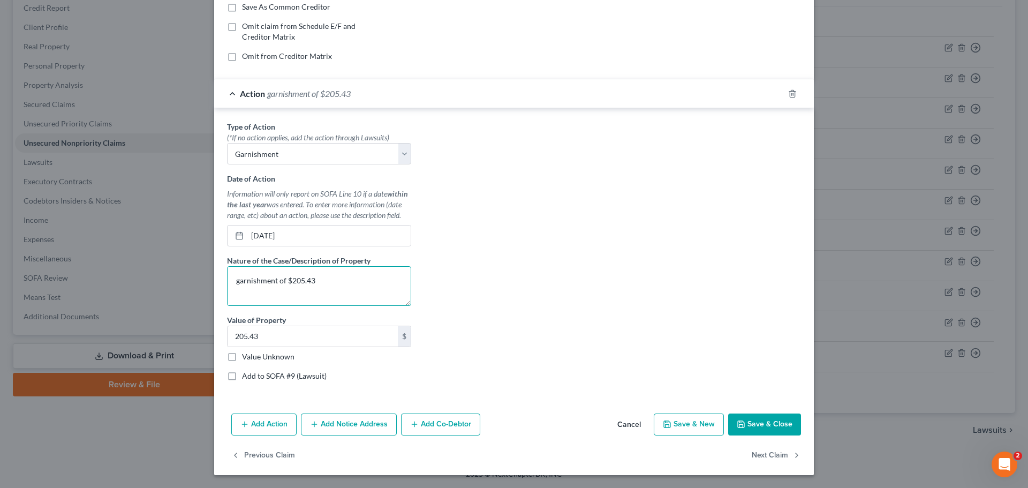
type textarea "garnishment of $205.43"
click at [770, 424] on button "Save & Close" at bounding box center [764, 424] width 73 height 22
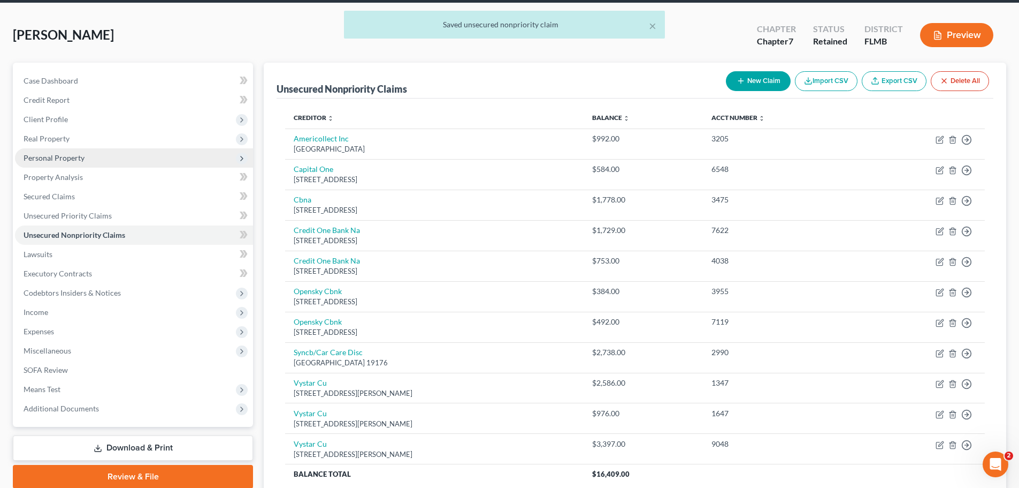
scroll to position [25, 0]
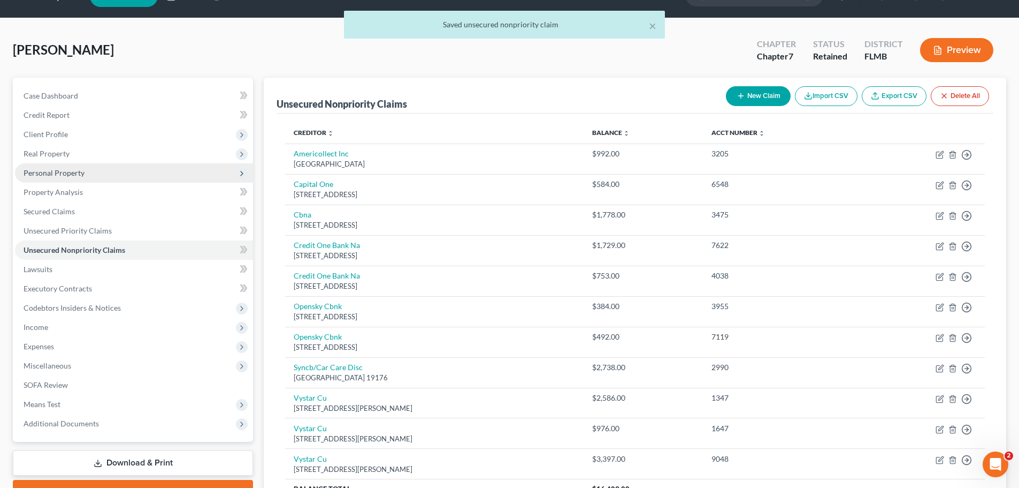
click at [69, 170] on span "Personal Property" at bounding box center [54, 172] width 61 height 9
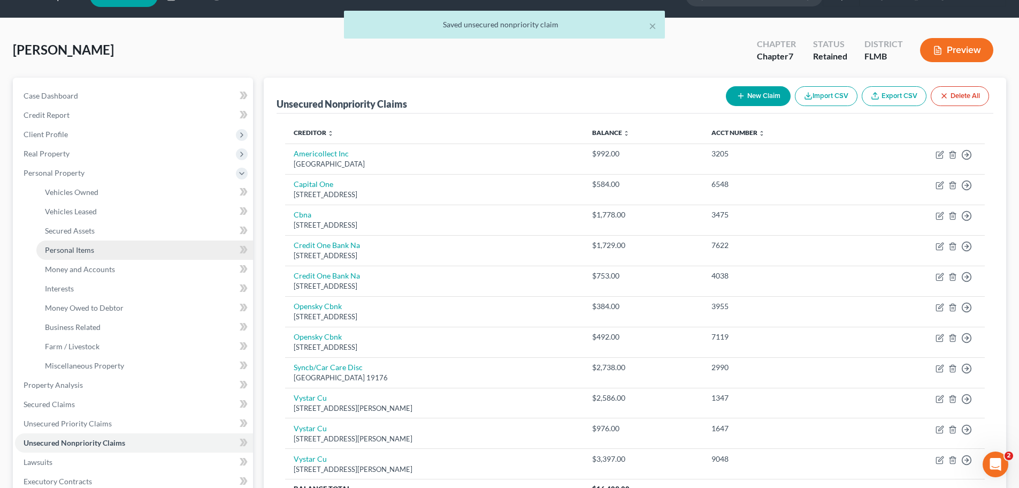
click at [93, 245] on span "Personal Items" at bounding box center [69, 249] width 49 height 9
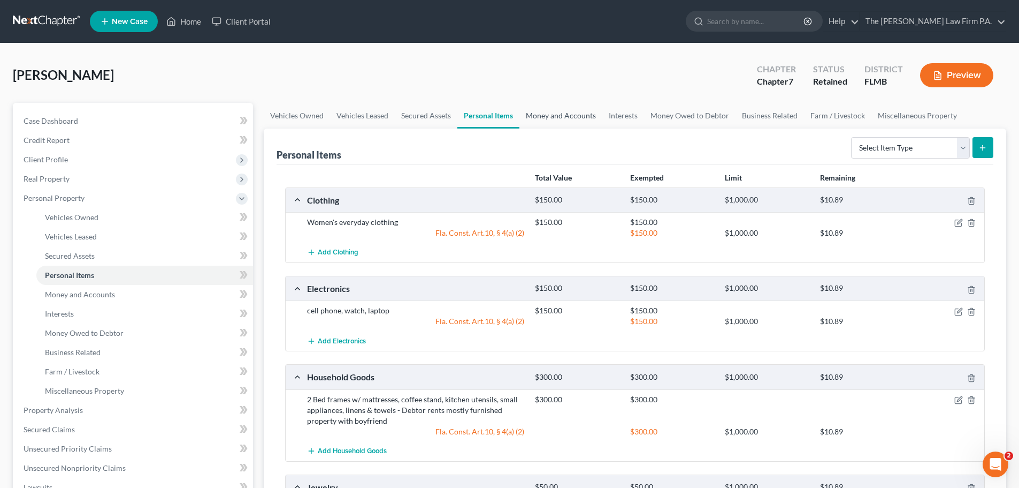
click at [550, 121] on link "Money and Accounts" at bounding box center [561, 116] width 83 height 26
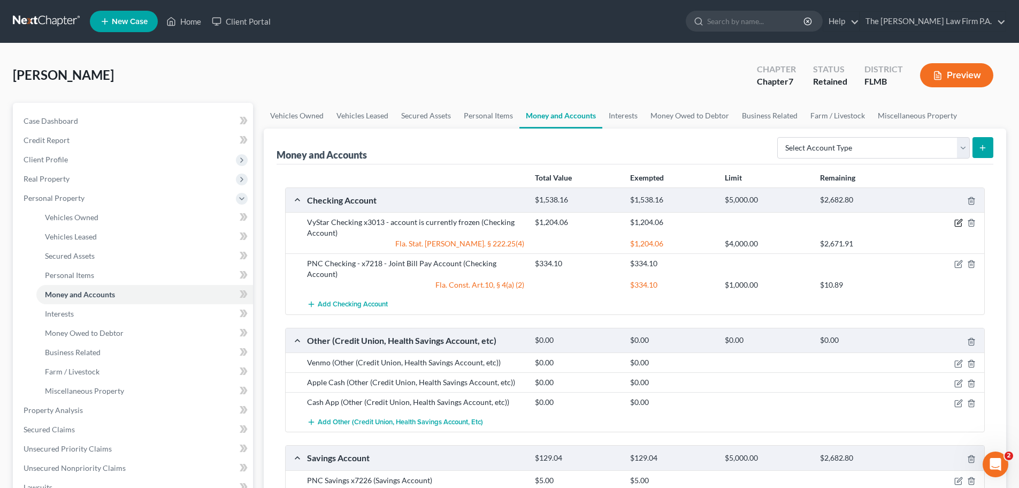
click at [961, 219] on icon "button" at bounding box center [959, 222] width 9 height 9
click at [961, 223] on icon "button" at bounding box center [959, 222] width 9 height 9
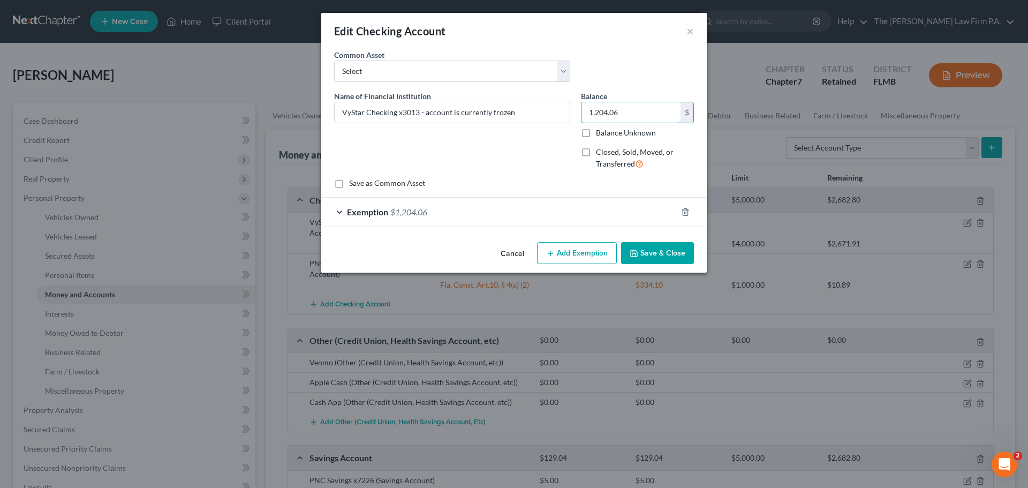
type input "0.00"
type input "0."
type input "0.80"
type input "0.8"
type input "0.86"
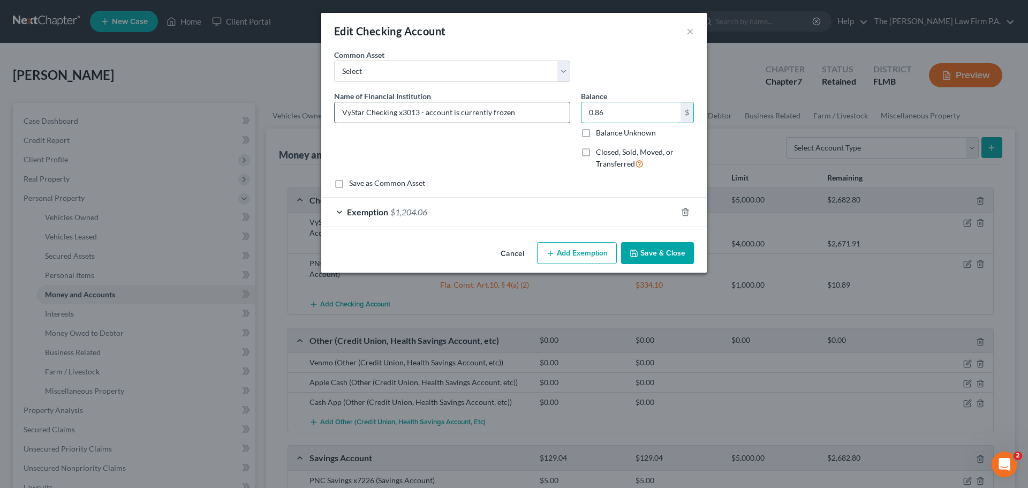
type input "0.86"
drag, startPoint x: 520, startPoint y: 115, endPoint x: 418, endPoint y: 121, distance: 101.3
click at [418, 121] on input "VyStar Checking x3013 - account is currently frozen" at bounding box center [451, 112] width 235 height 20
type input "VyStar Checking x3013"
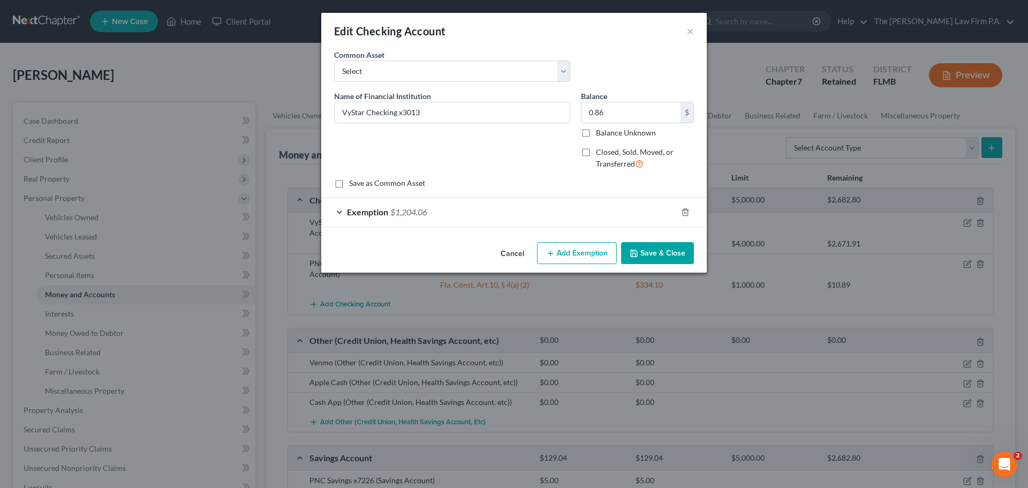
click at [593, 209] on div "Exemption $1,204.06" at bounding box center [498, 211] width 355 height 28
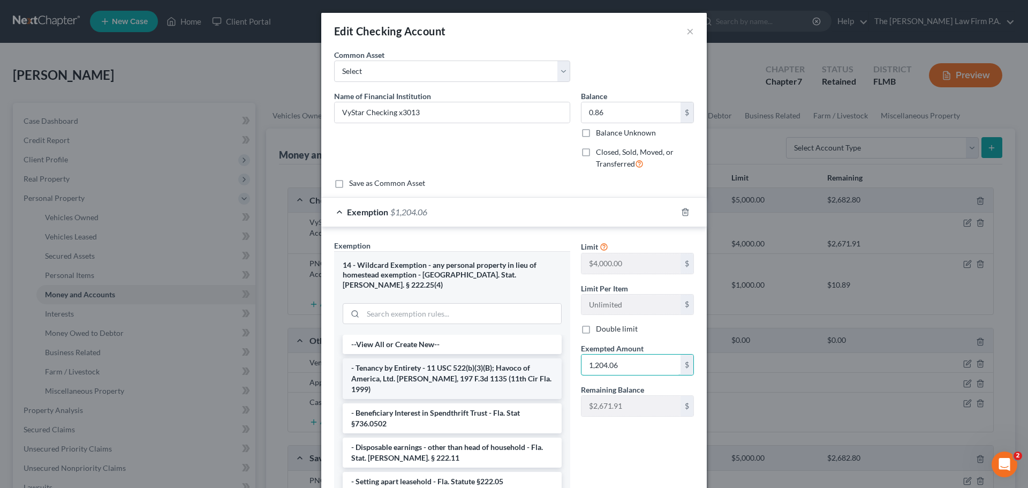
type input "."
type input "0.8"
type input "0.80"
type input "0.86"
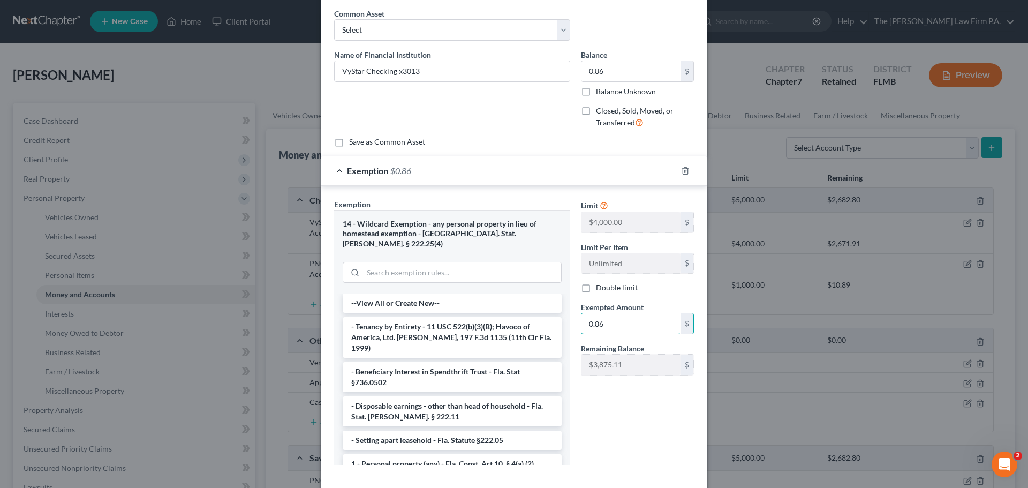
scroll to position [85, 0]
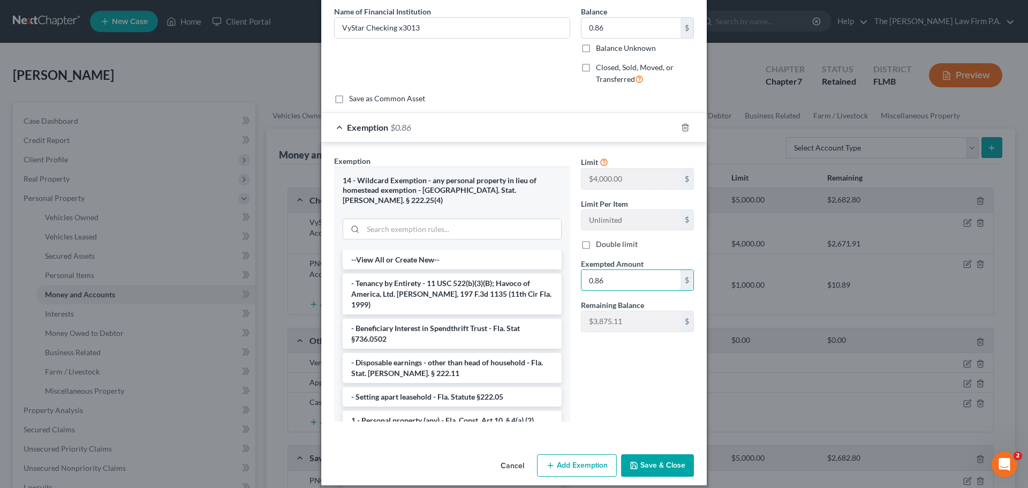
type input "0.86"
click at [357, 128] on span "Exemption" at bounding box center [367, 127] width 41 height 10
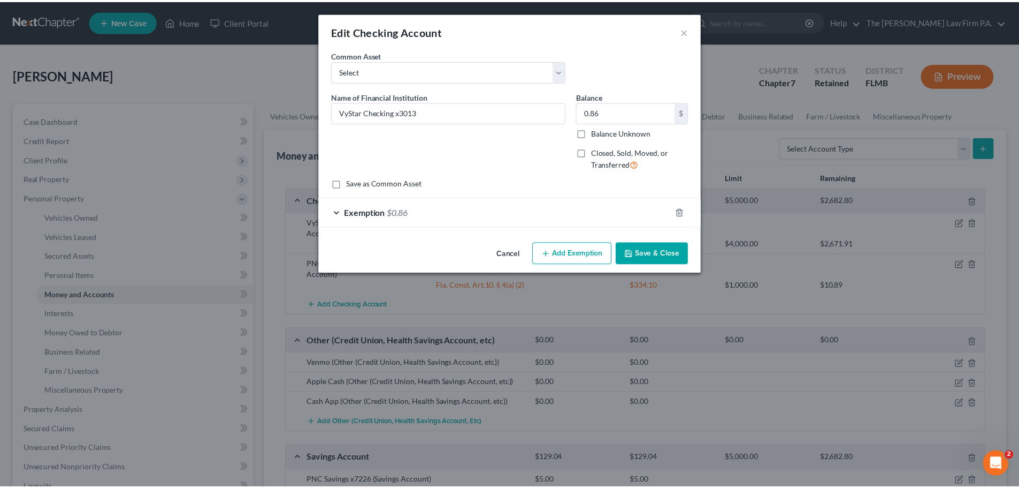
scroll to position [0, 0]
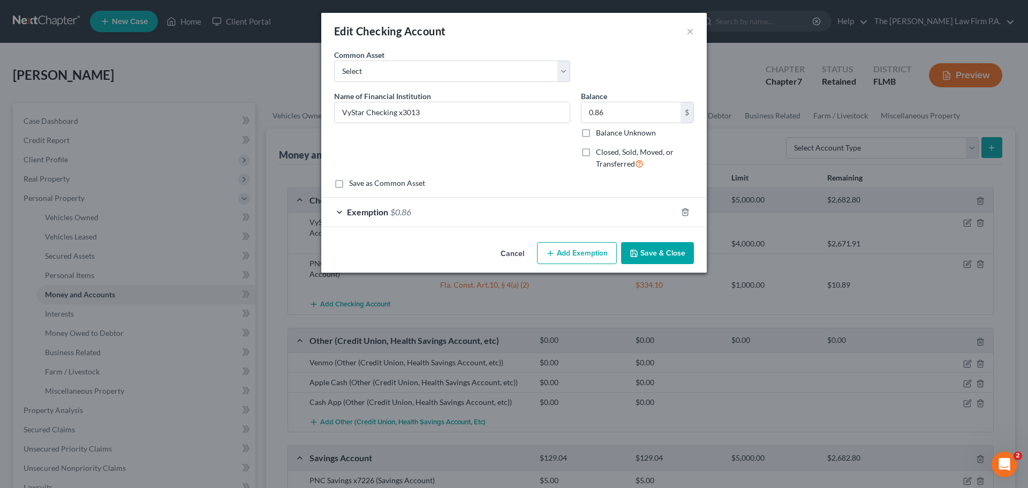
click at [671, 256] on button "Save & Close" at bounding box center [657, 253] width 73 height 22
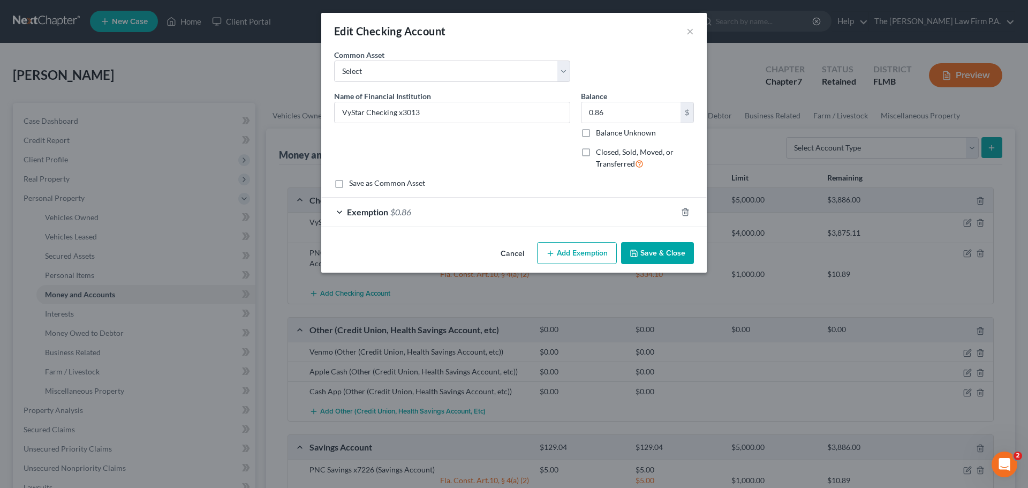
click at [672, 254] on button "Save & Close" at bounding box center [657, 253] width 73 height 22
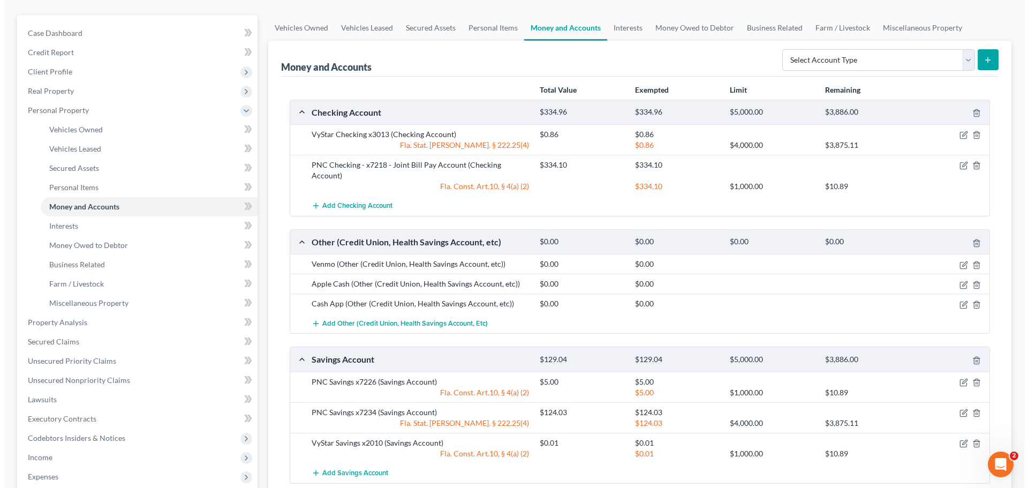
scroll to position [107, 0]
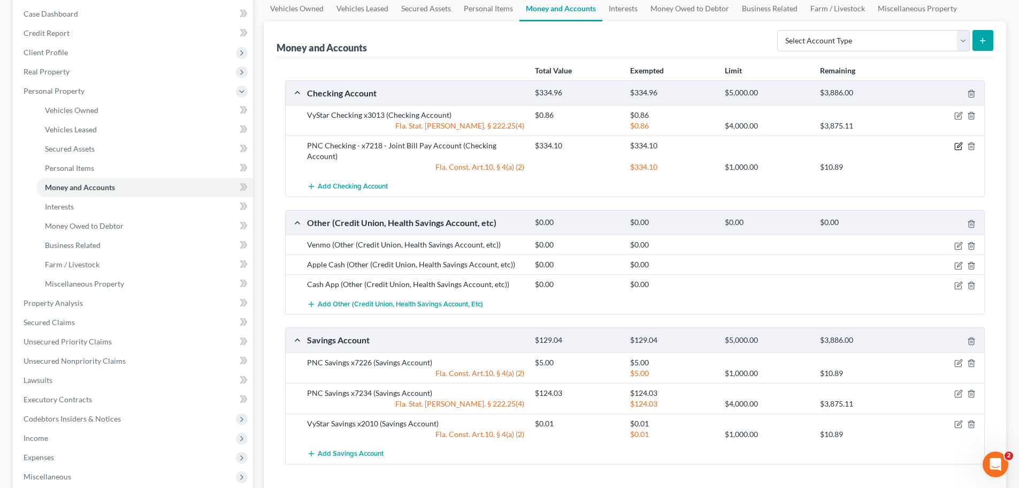
click at [960, 146] on icon "button" at bounding box center [959, 145] width 5 height 5
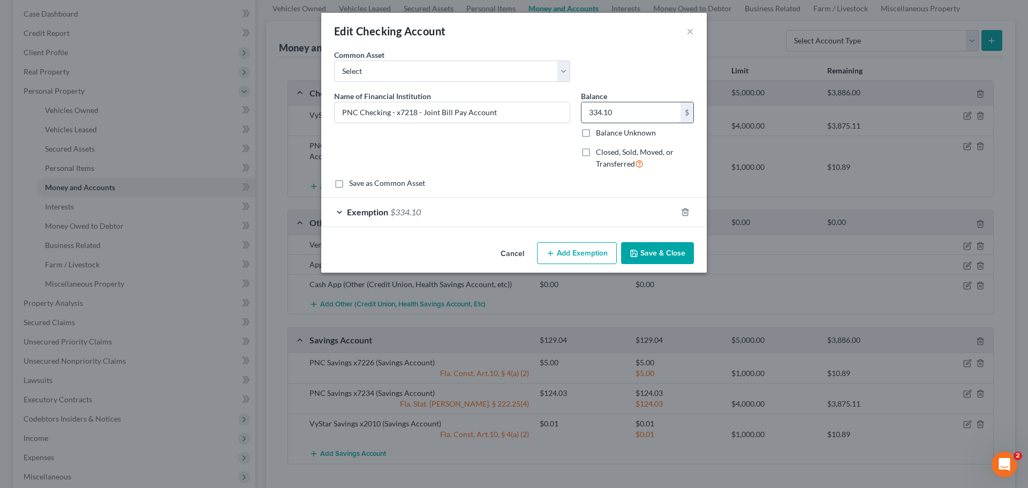
click at [638, 113] on input "334.10" at bounding box center [630, 112] width 99 height 20
click at [335, 212] on div "Exemption $334.10" at bounding box center [498, 211] width 355 height 28
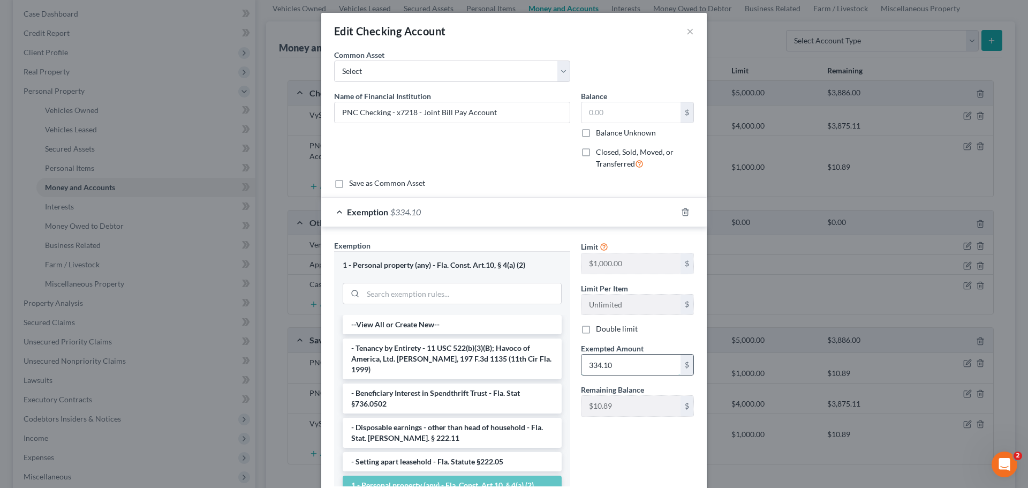
drag, startPoint x: 645, startPoint y: 374, endPoint x: 631, endPoint y: 354, distance: 24.2
click at [645, 374] on input "334.10" at bounding box center [630, 364] width 99 height 20
click at [498, 203] on div "Exemption" at bounding box center [498, 211] width 355 height 28
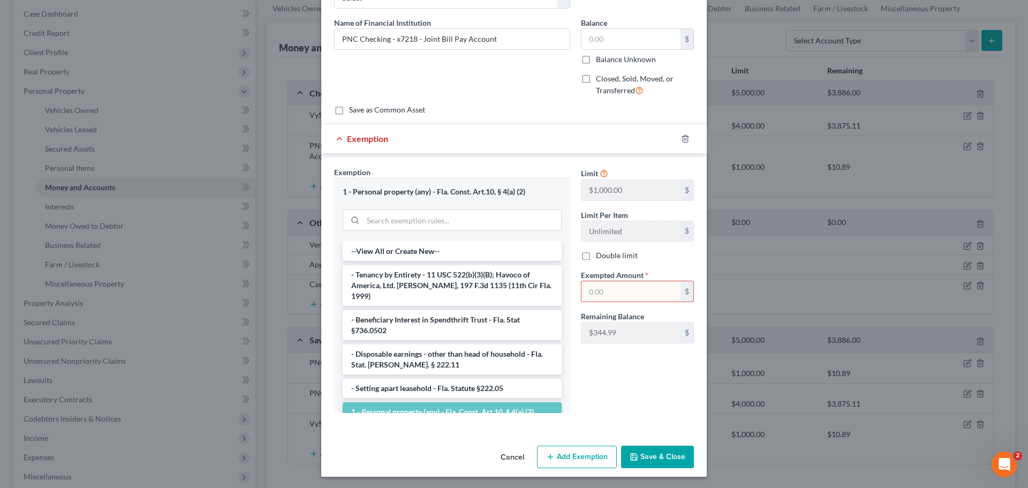
scroll to position [75, 0]
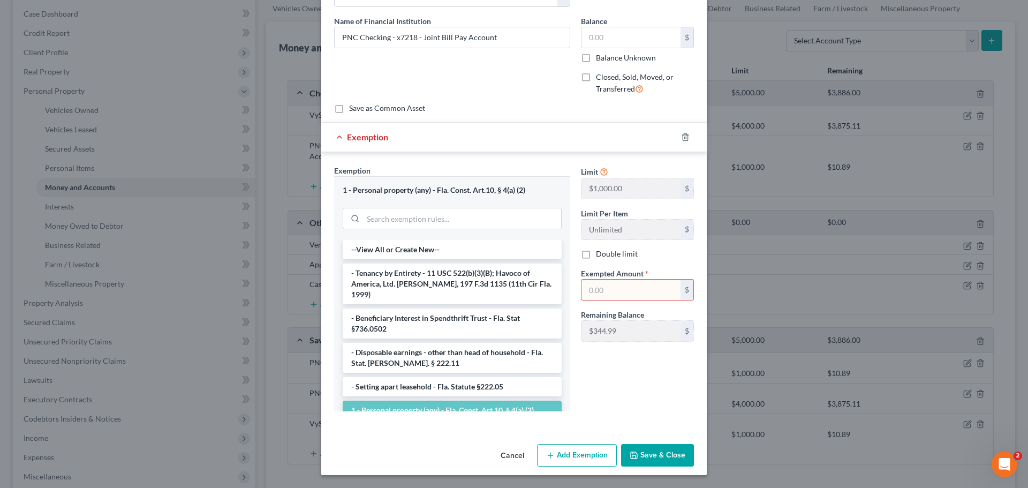
click at [669, 459] on button "Save & Close" at bounding box center [657, 455] width 73 height 22
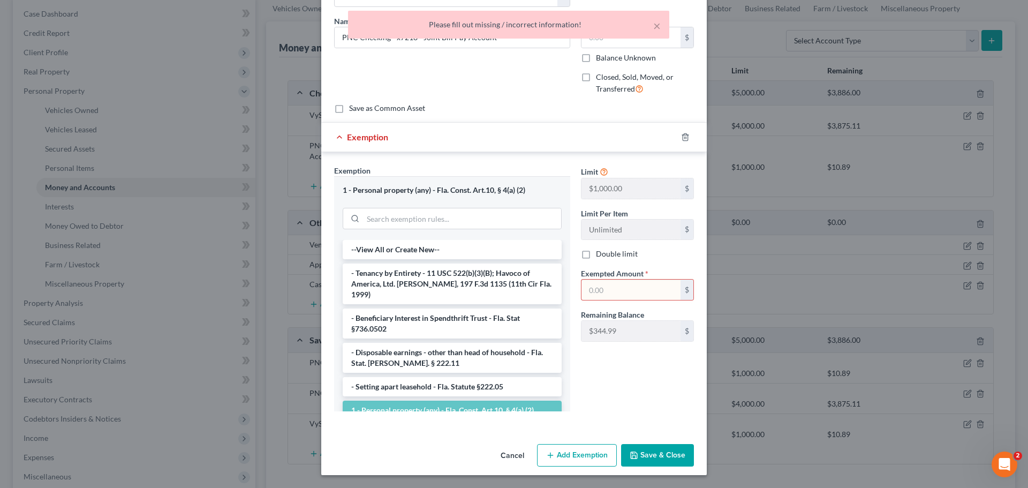
scroll to position [21, 0]
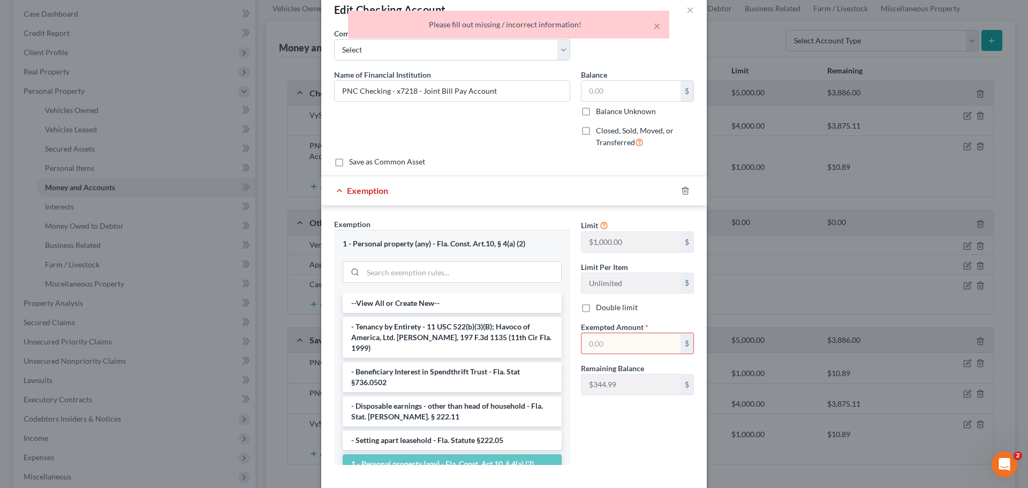
click at [638, 341] on input "text" at bounding box center [630, 343] width 99 height 20
click at [683, 189] on icon "button" at bounding box center [685, 190] width 9 height 9
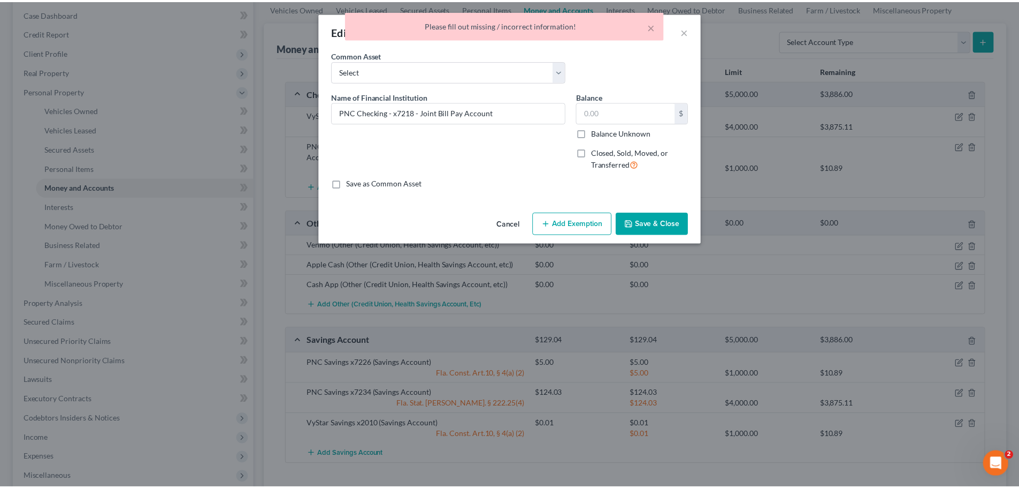
scroll to position [0, 0]
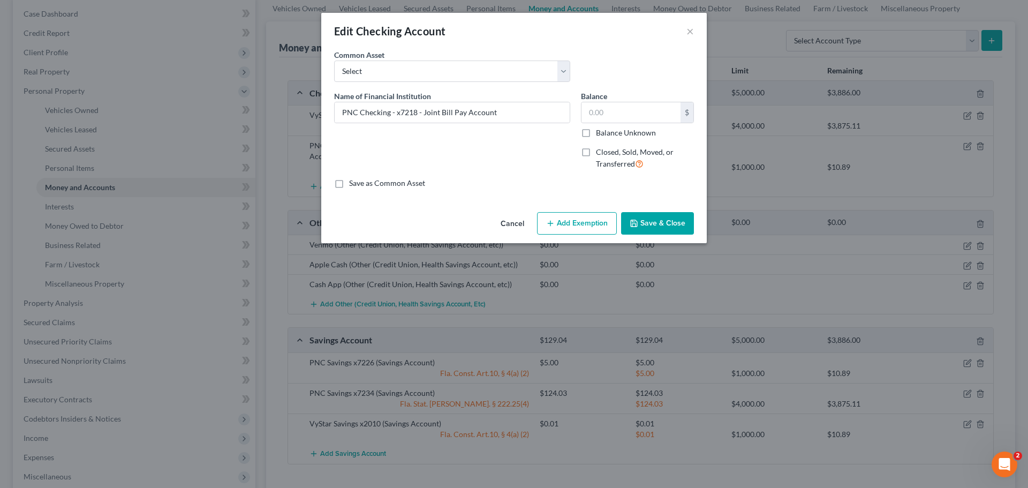
click at [673, 223] on button "Save & Close" at bounding box center [657, 223] width 73 height 22
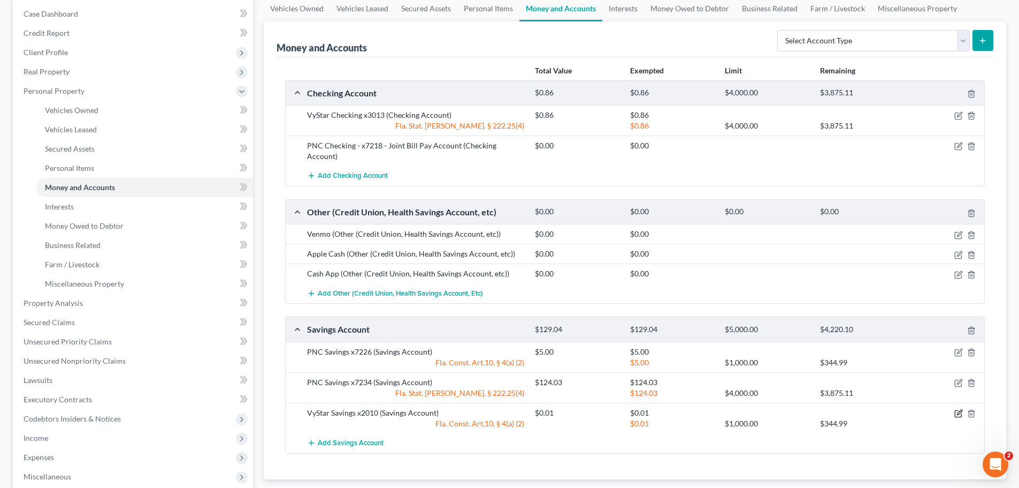
click at [960, 409] on icon "button" at bounding box center [959, 413] width 9 height 9
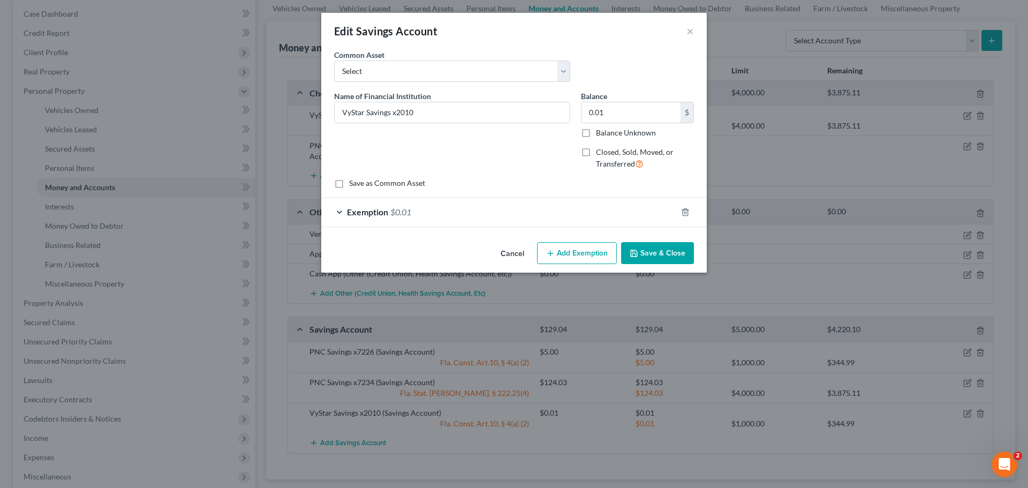
click at [672, 249] on button "Save & Close" at bounding box center [657, 253] width 73 height 22
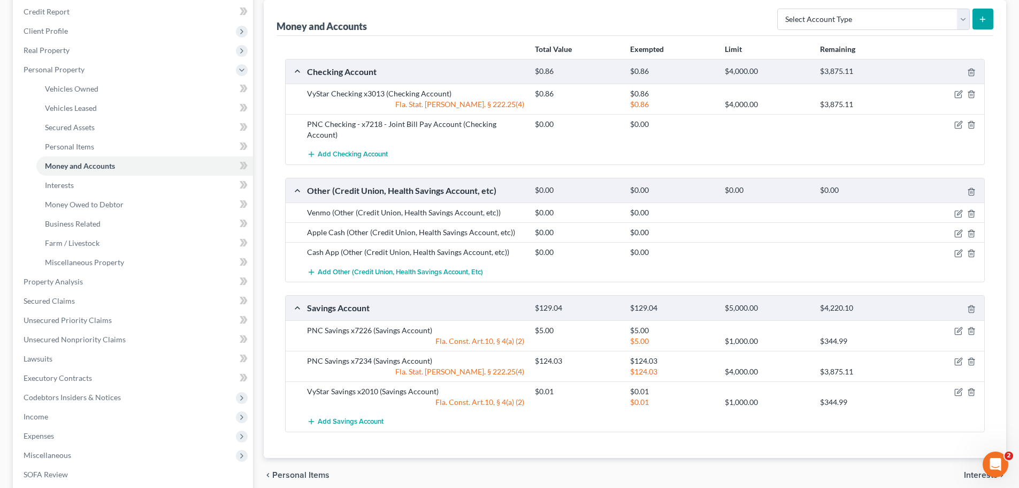
scroll to position [150, 0]
